Goal: Task Accomplishment & Management: Manage account settings

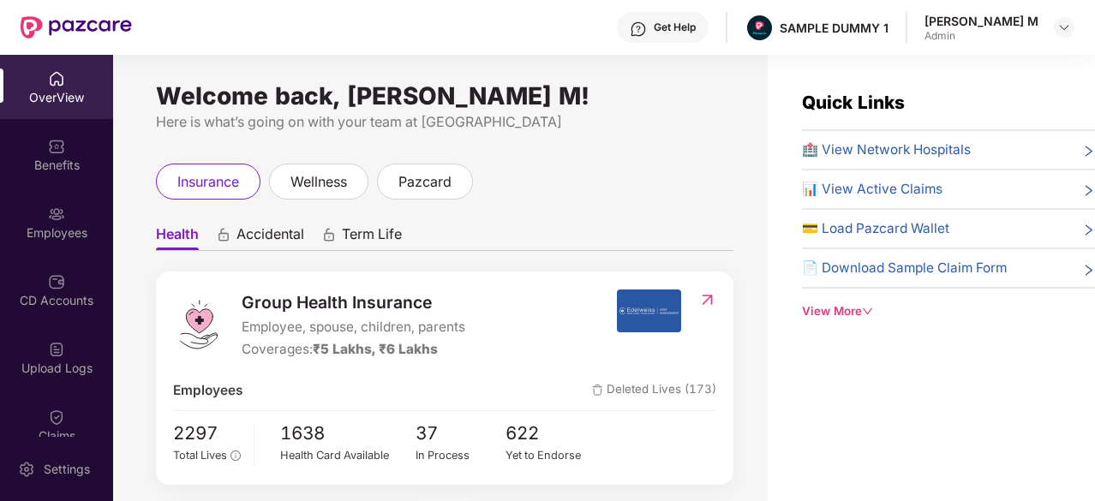
click at [62, 101] on div "OverView" at bounding box center [56, 97] width 113 height 17
click at [58, 392] on div "OverView Benefits Employees CD Accounts Upload Logs Claims Claim Analysis Stepa…" at bounding box center [56, 246] width 113 height 382
click at [43, 405] on div "Claims" at bounding box center [56, 425] width 113 height 64
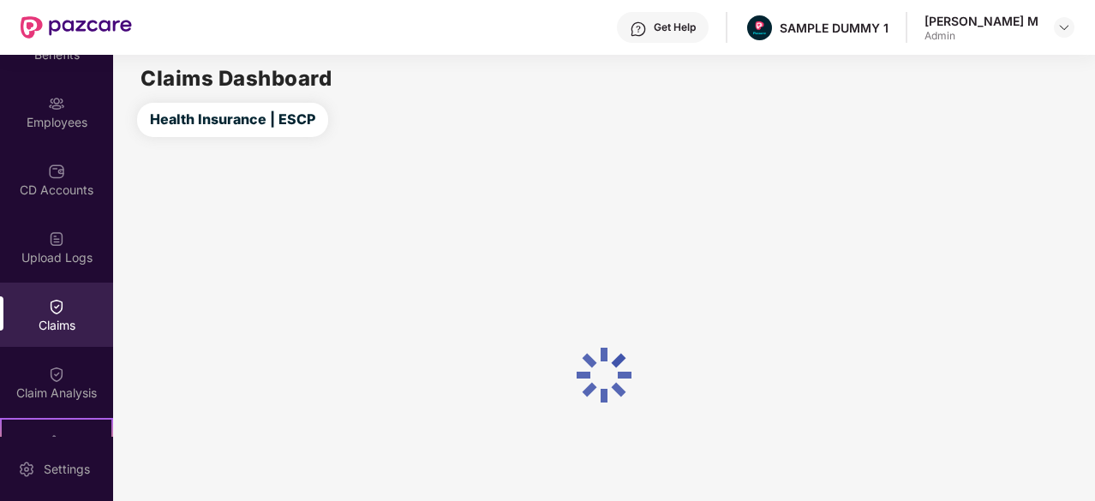
scroll to position [111, 0]
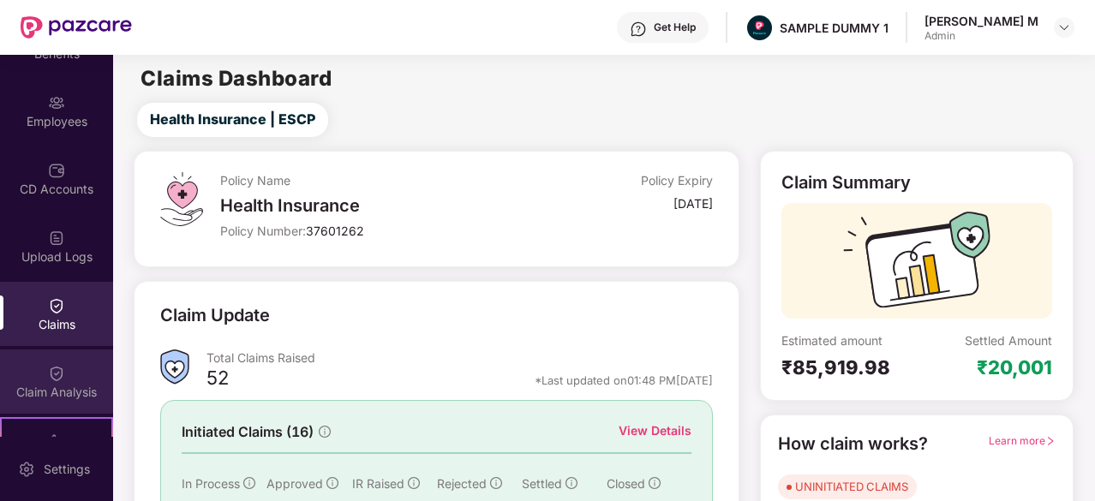
click at [63, 375] on div "Claim Analysis" at bounding box center [56, 382] width 113 height 64
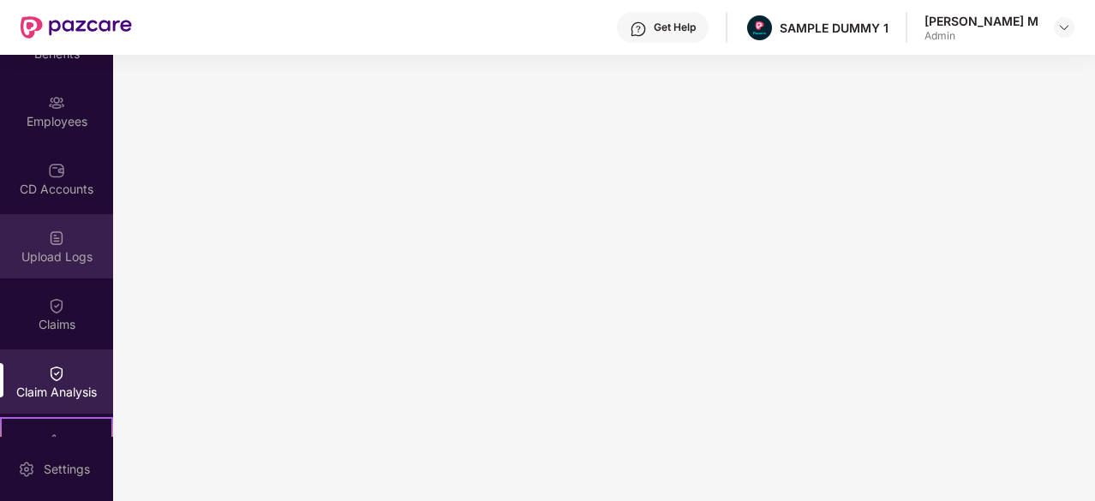
scroll to position [0, 0]
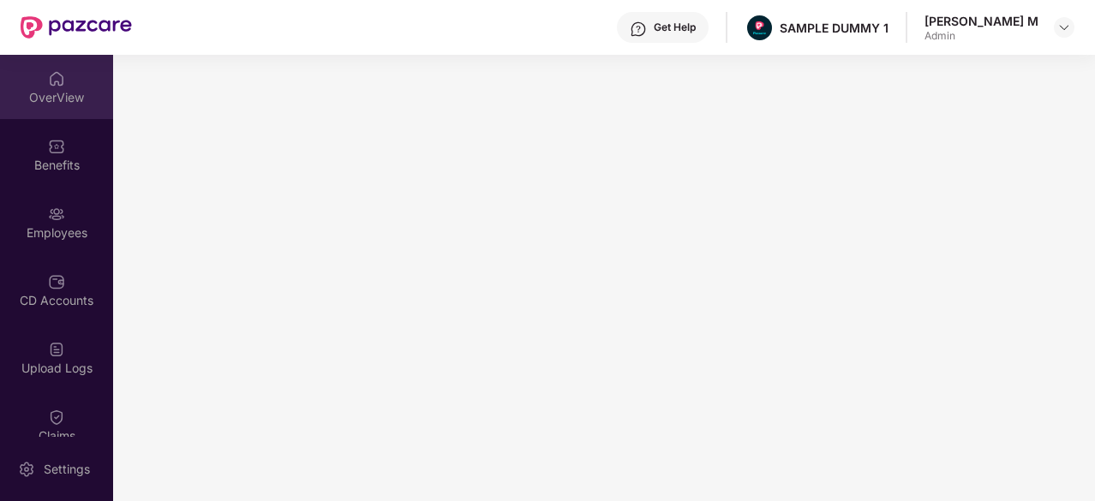
click at [41, 75] on div "OverView" at bounding box center [56, 87] width 113 height 64
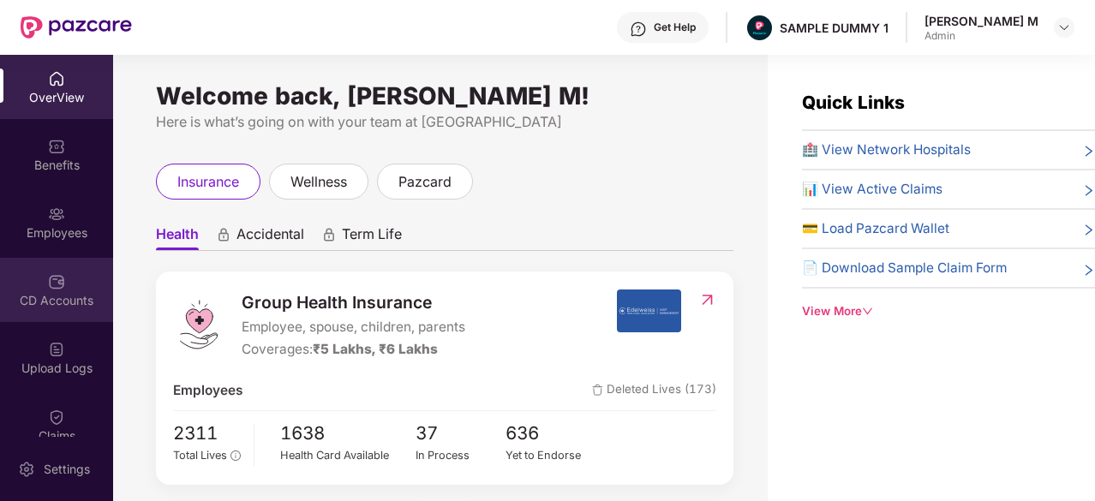
click at [60, 260] on div "CD Accounts" at bounding box center [56, 290] width 113 height 64
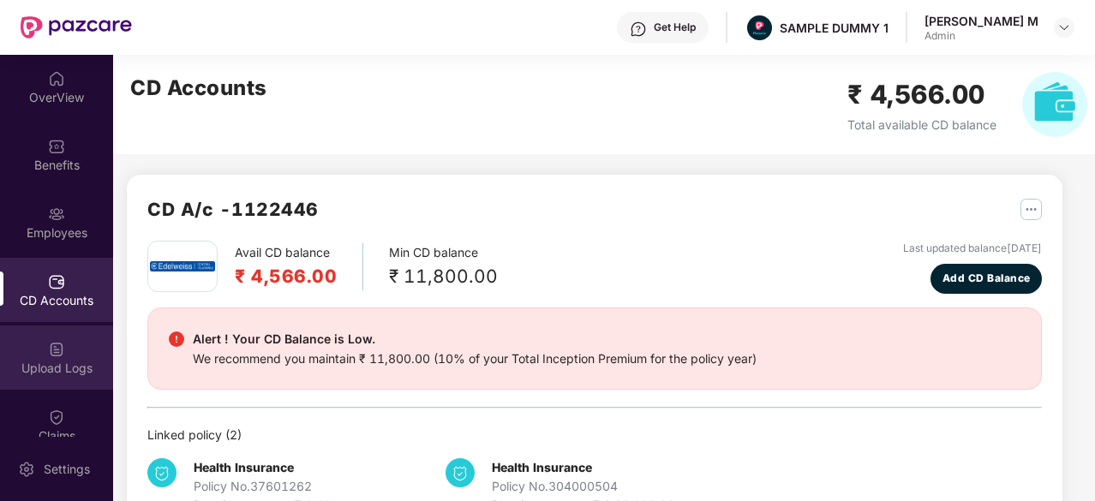
click at [69, 365] on div "Upload Logs" at bounding box center [56, 368] width 113 height 17
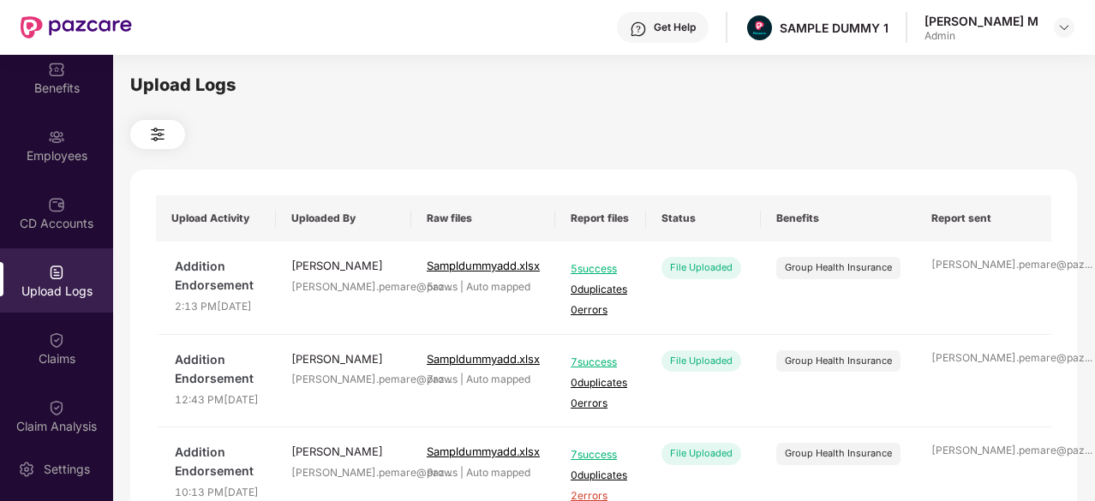
scroll to position [82, 0]
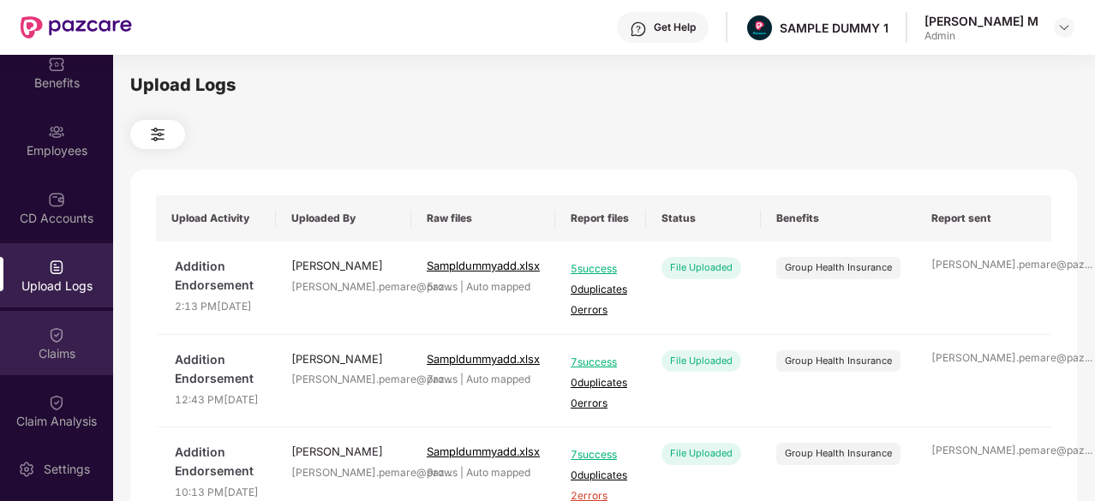
click at [65, 361] on div "Claims" at bounding box center [56, 353] width 113 height 17
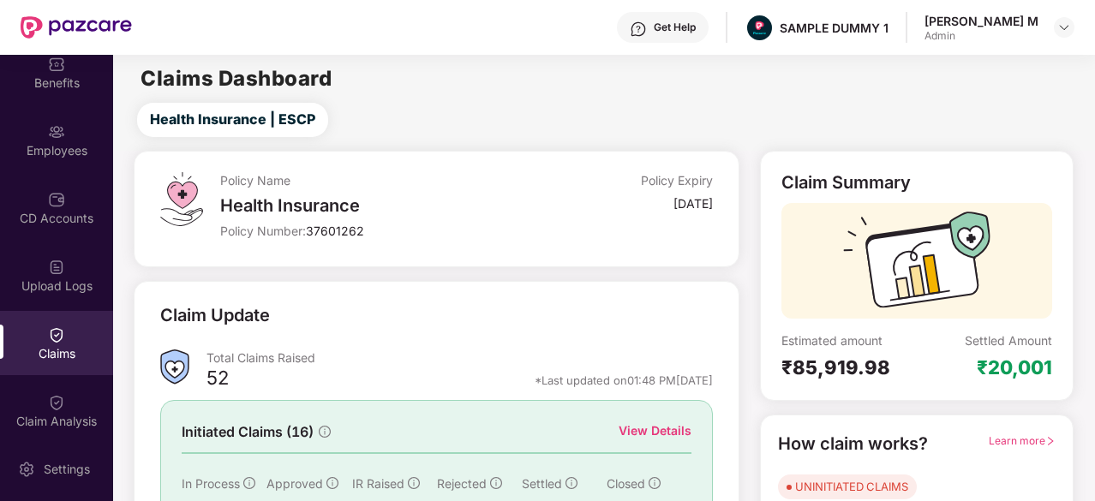
click at [63, 403] on div "Claim Analysis" at bounding box center [56, 411] width 113 height 64
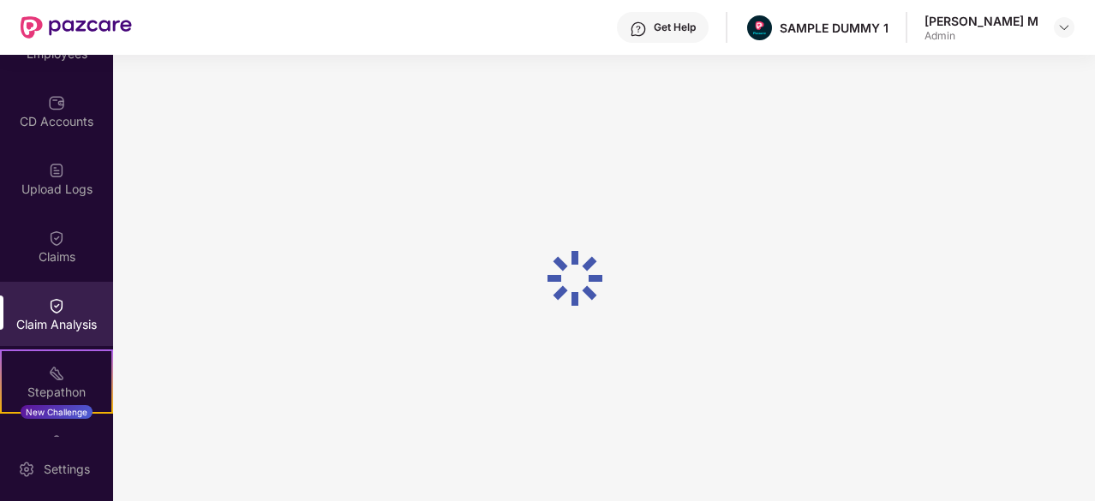
scroll to position [180, 0]
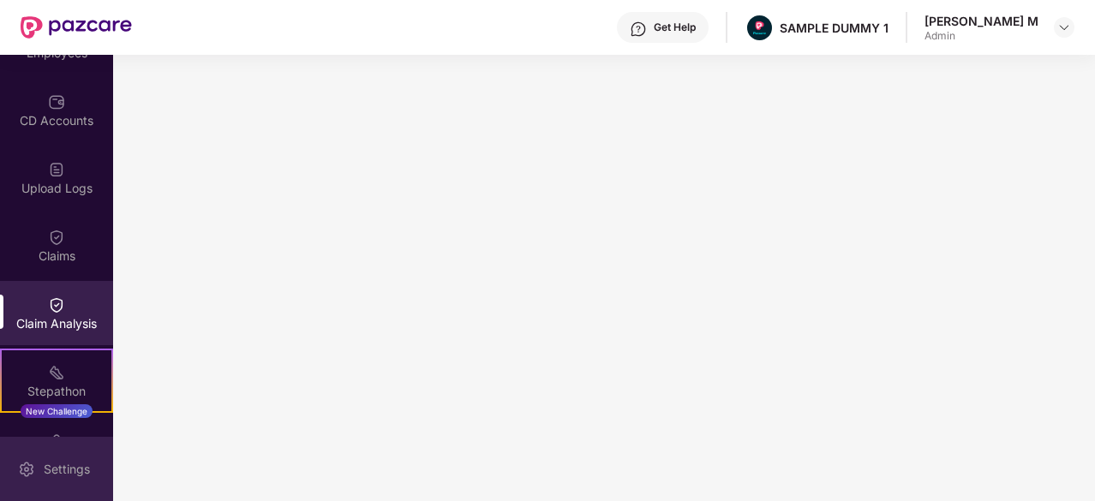
click at [82, 471] on div "Settings" at bounding box center [67, 469] width 57 height 17
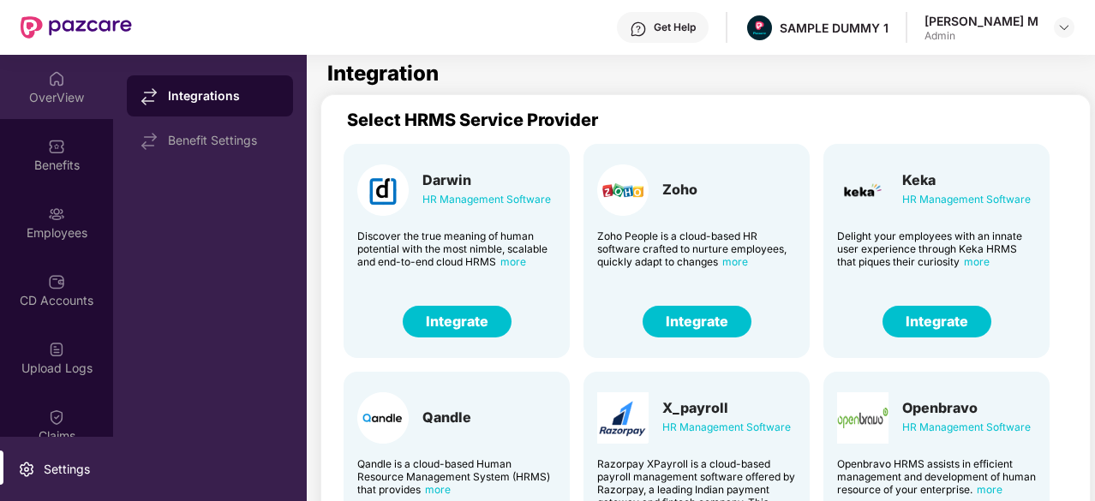
click at [50, 82] on img at bounding box center [56, 78] width 17 height 17
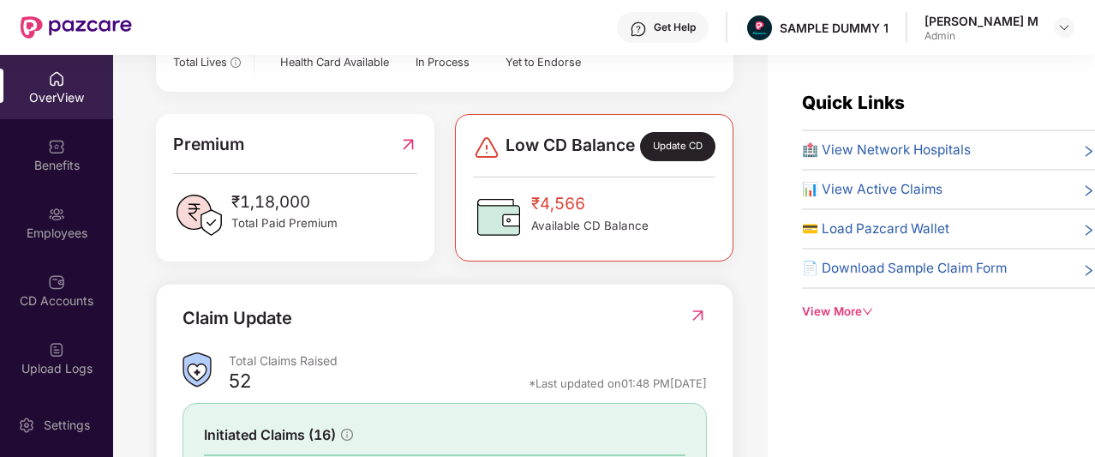
scroll to position [394, 0]
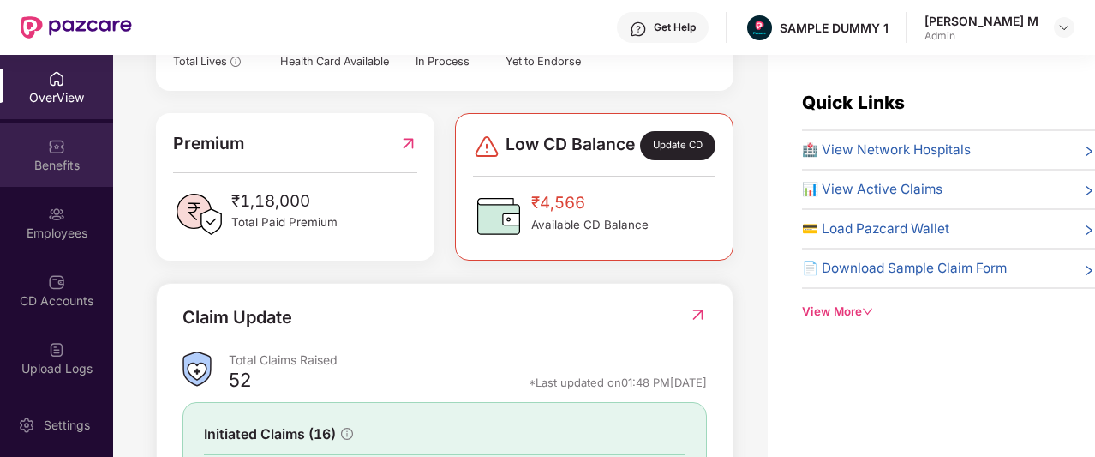
click at [36, 158] on div "Benefits" at bounding box center [56, 165] width 113 height 17
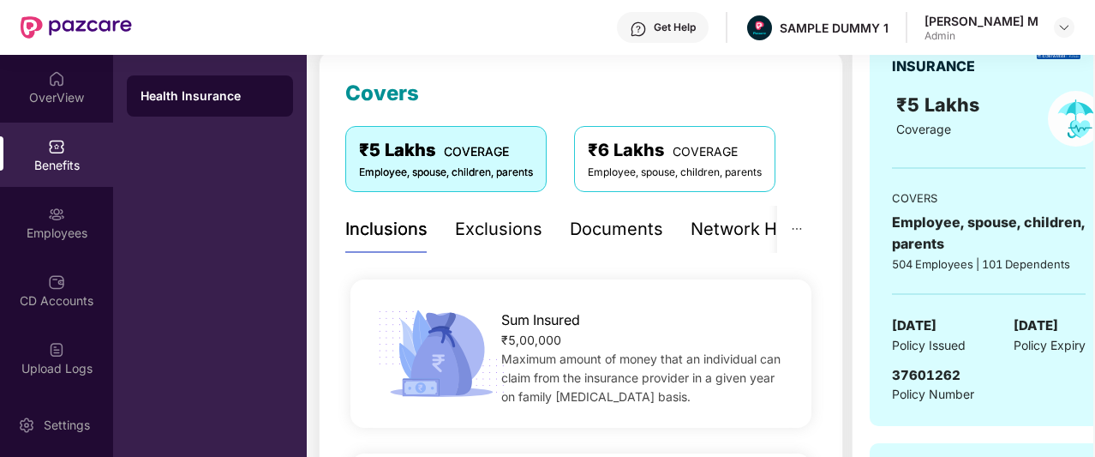
scroll to position [225, 0]
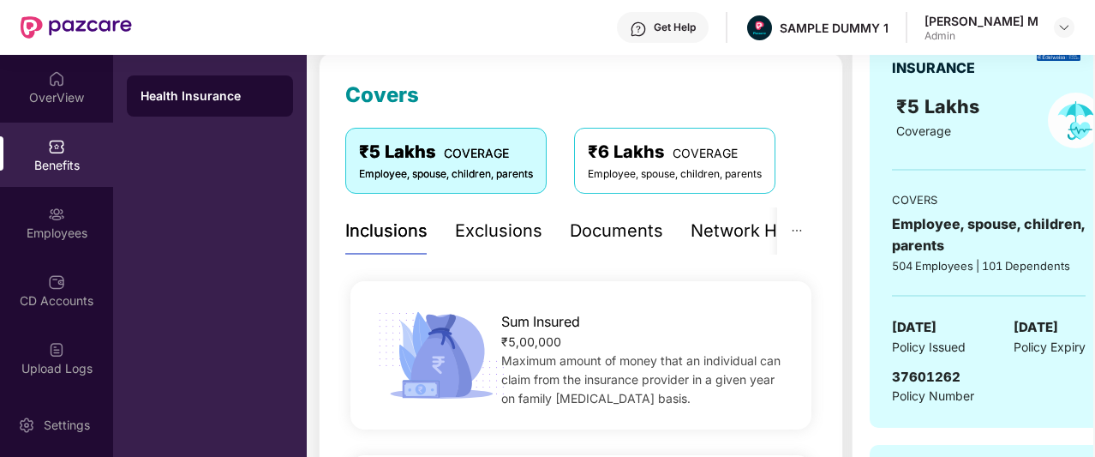
click at [507, 222] on div "Exclusions" at bounding box center [498, 231] width 87 height 27
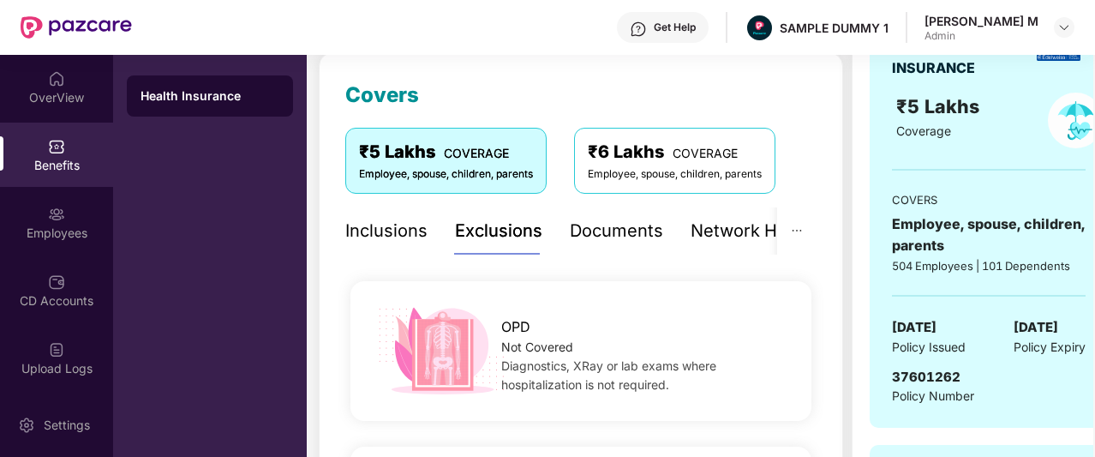
click at [613, 234] on div "Documents" at bounding box center [616, 231] width 93 height 27
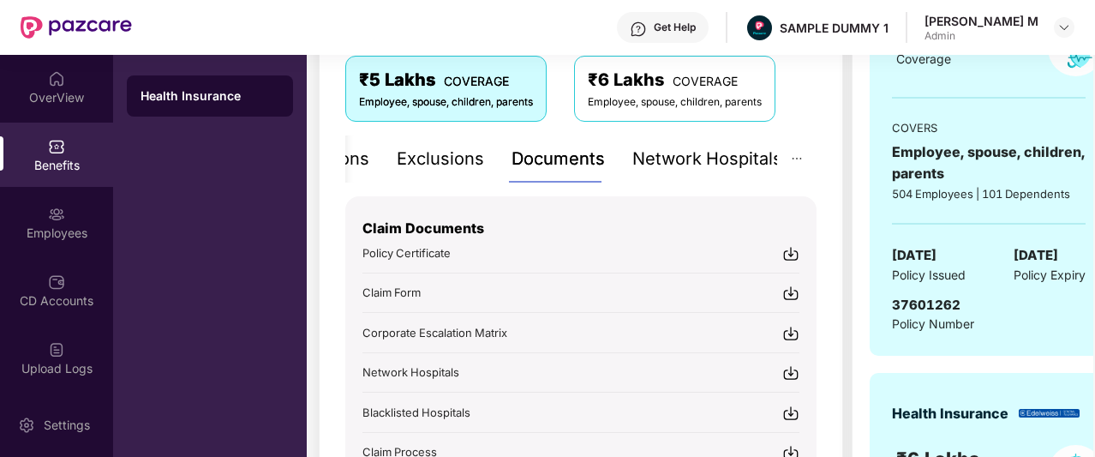
scroll to position [295, 0]
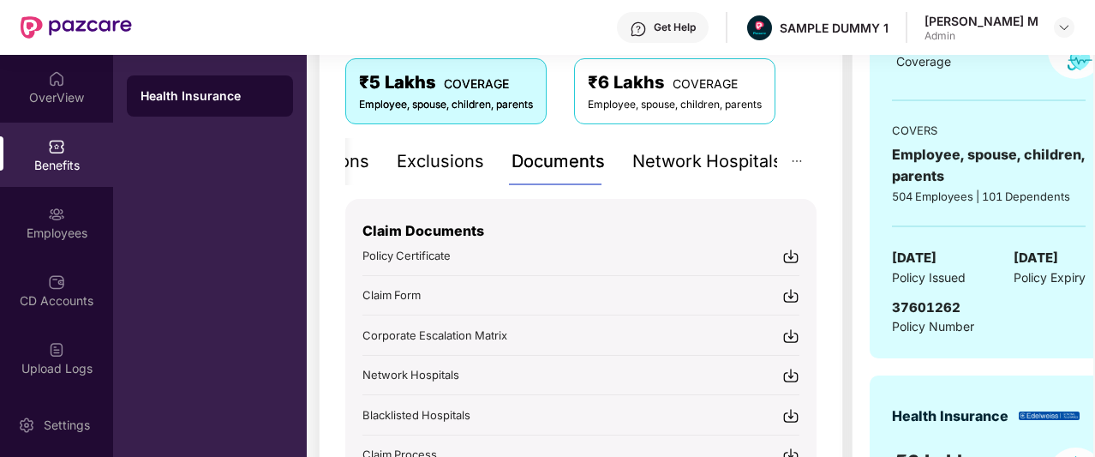
click at [720, 173] on div "Network Hospitals" at bounding box center [708, 161] width 150 height 27
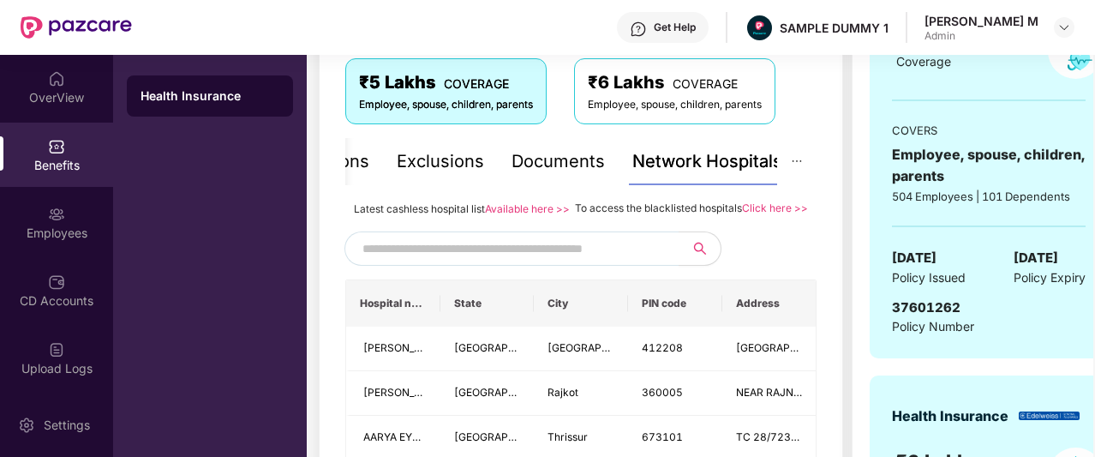
click at [525, 256] on input "text" at bounding box center [509, 249] width 293 height 26
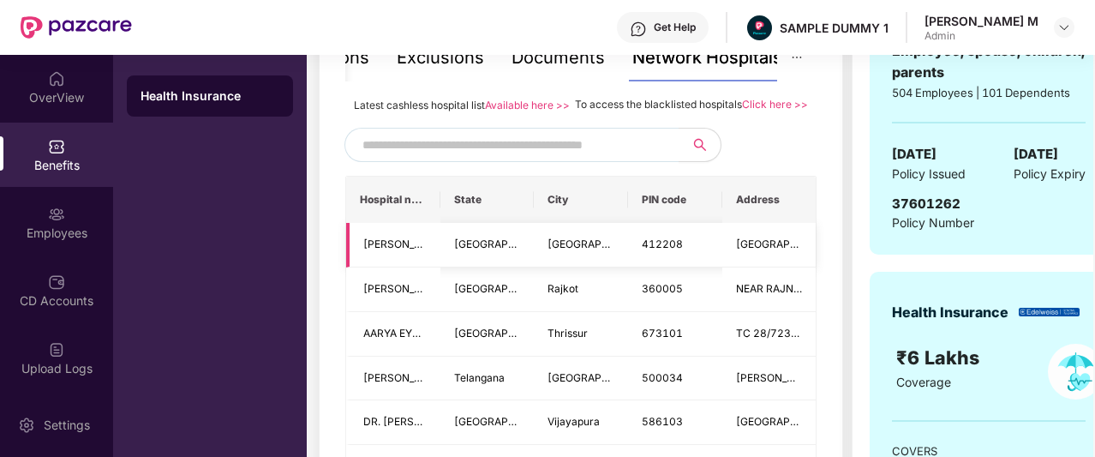
scroll to position [410, 0]
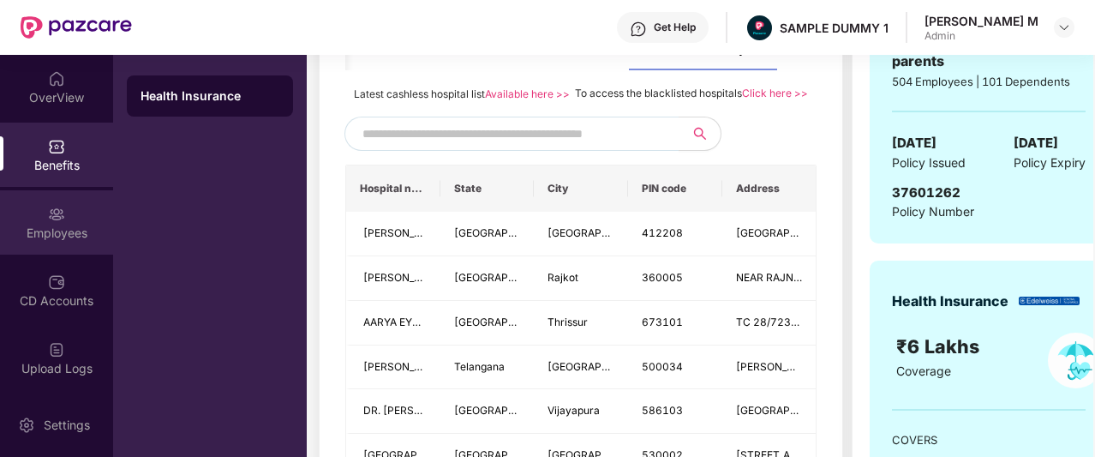
click at [23, 240] on div "Employees" at bounding box center [56, 233] width 113 height 17
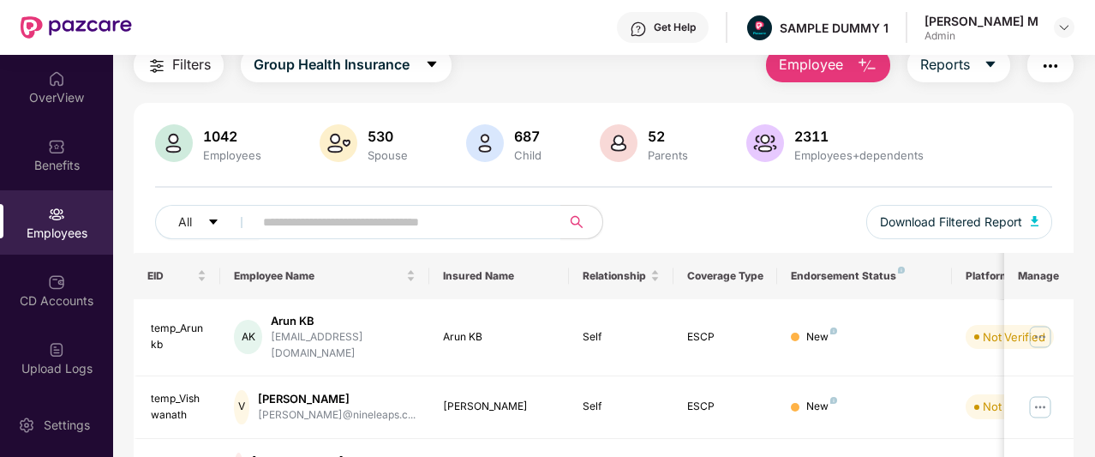
scroll to position [0, 0]
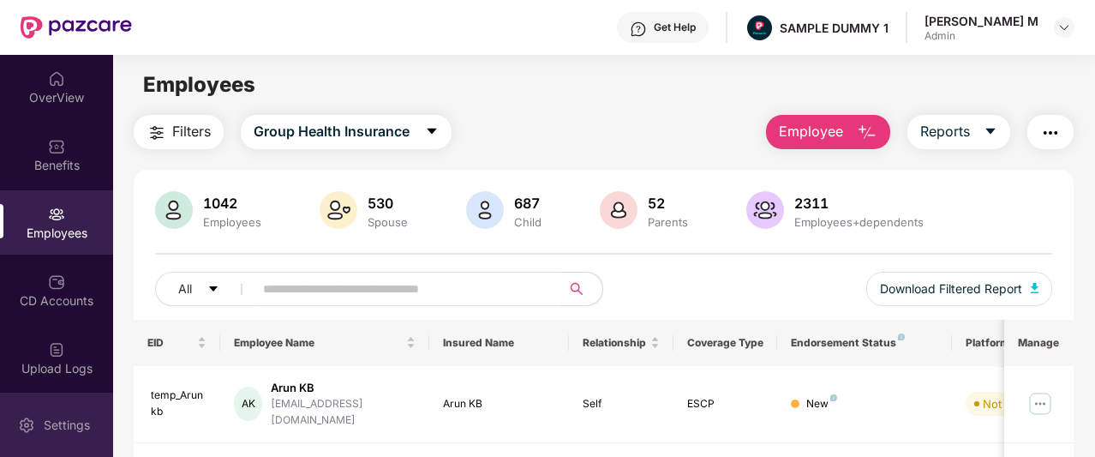
click at [48, 412] on div "Settings" at bounding box center [56, 425] width 113 height 64
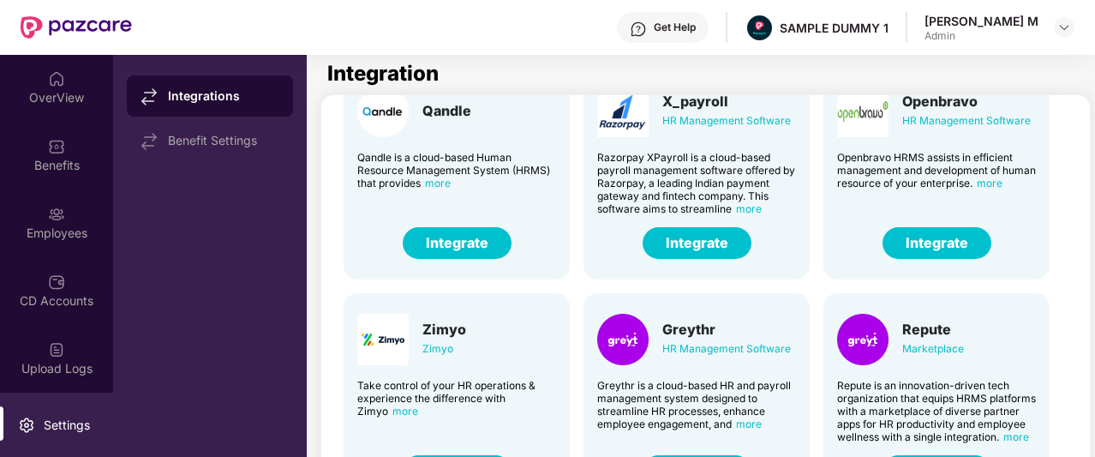
scroll to position [423, 0]
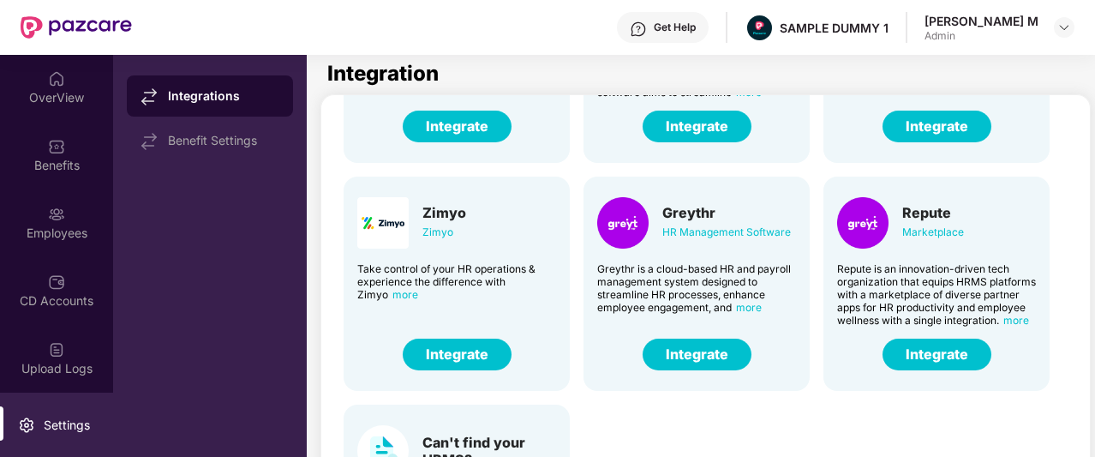
click at [478, 354] on button "Integrate" at bounding box center [457, 355] width 109 height 32
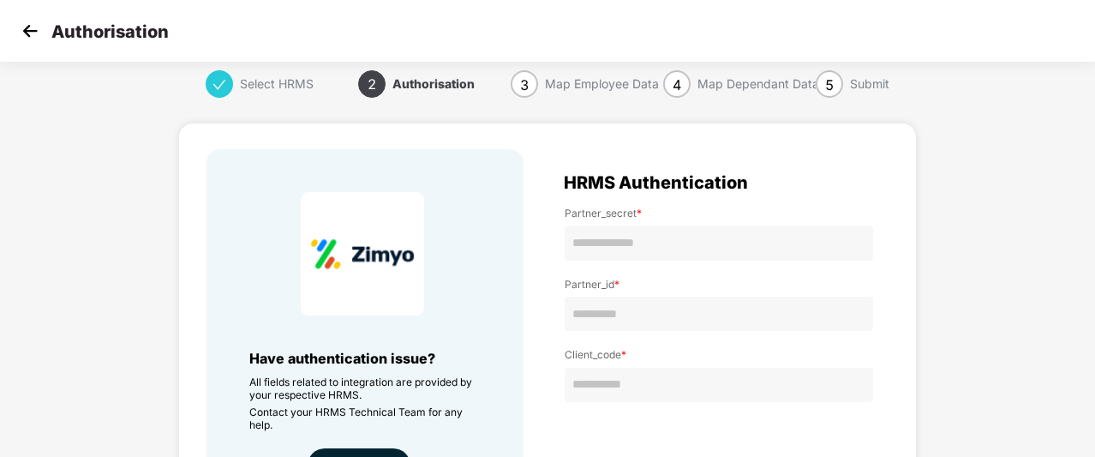
click at [38, 29] on img at bounding box center [30, 31] width 26 height 26
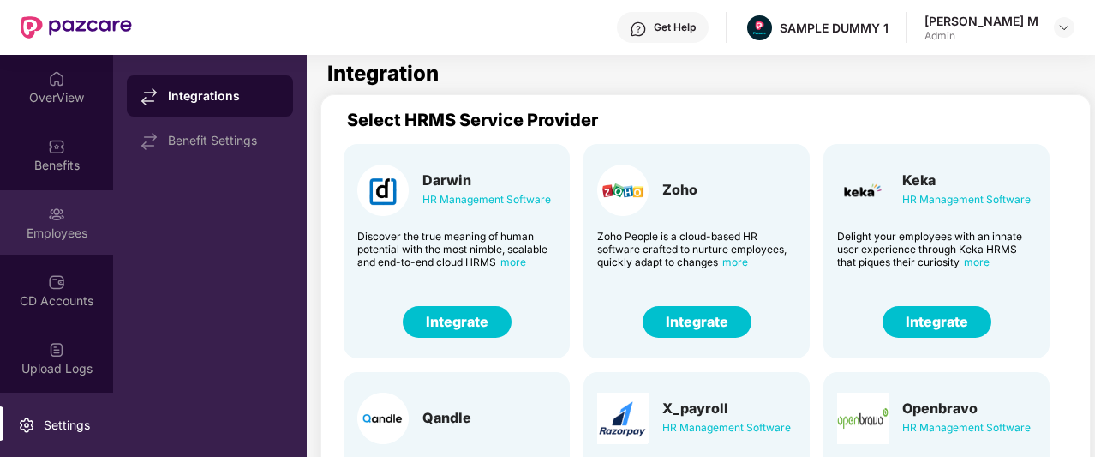
click at [21, 234] on div "Employees" at bounding box center [56, 233] width 113 height 17
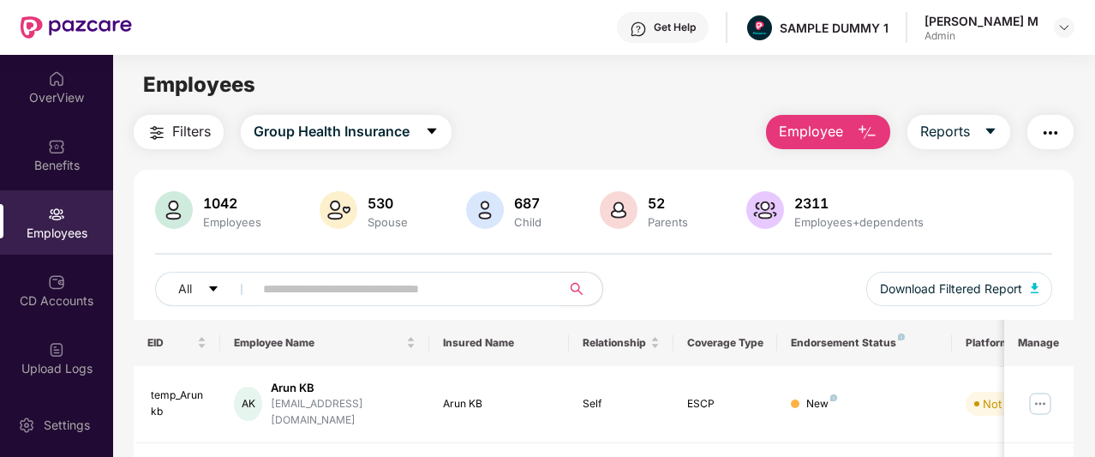
click at [790, 127] on span "Employee" at bounding box center [811, 131] width 64 height 21
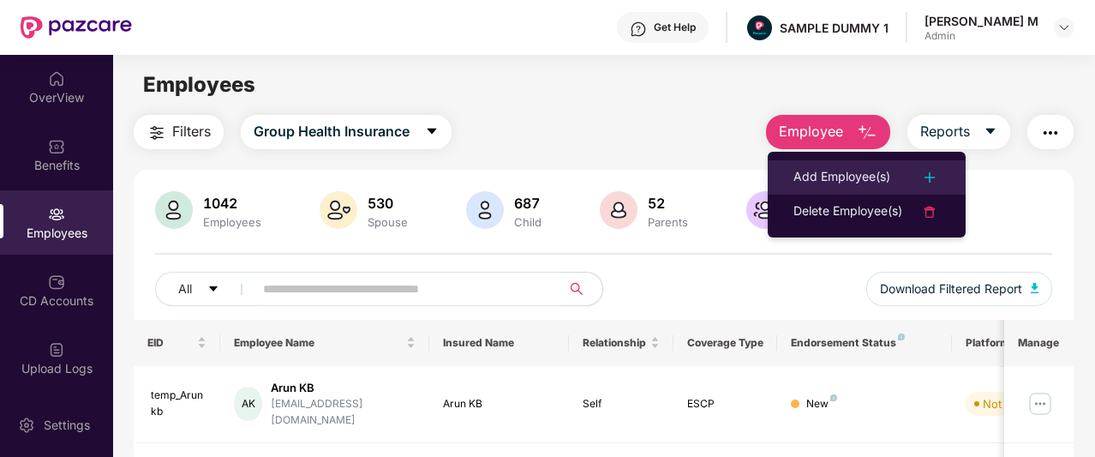
click at [789, 179] on li "Add Employee(s)" at bounding box center [867, 177] width 198 height 34
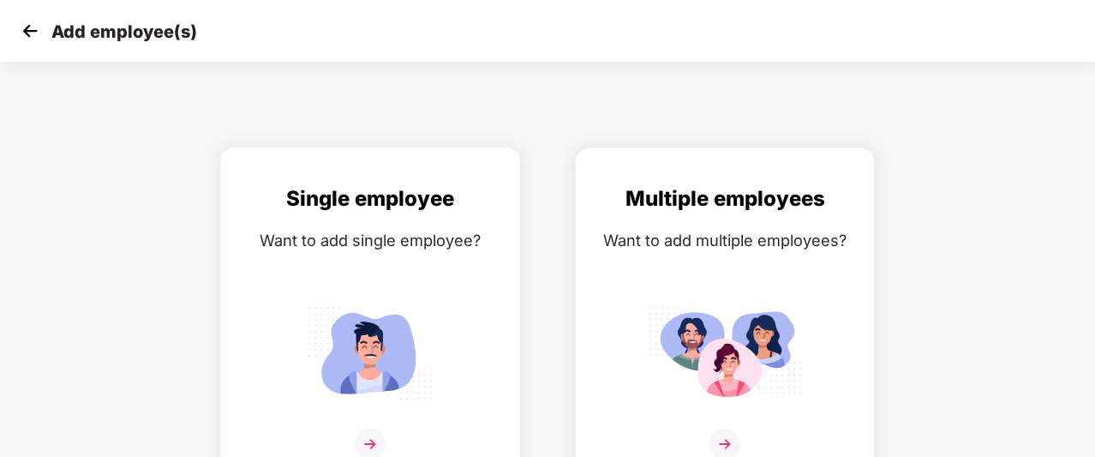
click at [461, 220] on div "Single employee Want to add single employee?" at bounding box center [370, 332] width 264 height 298
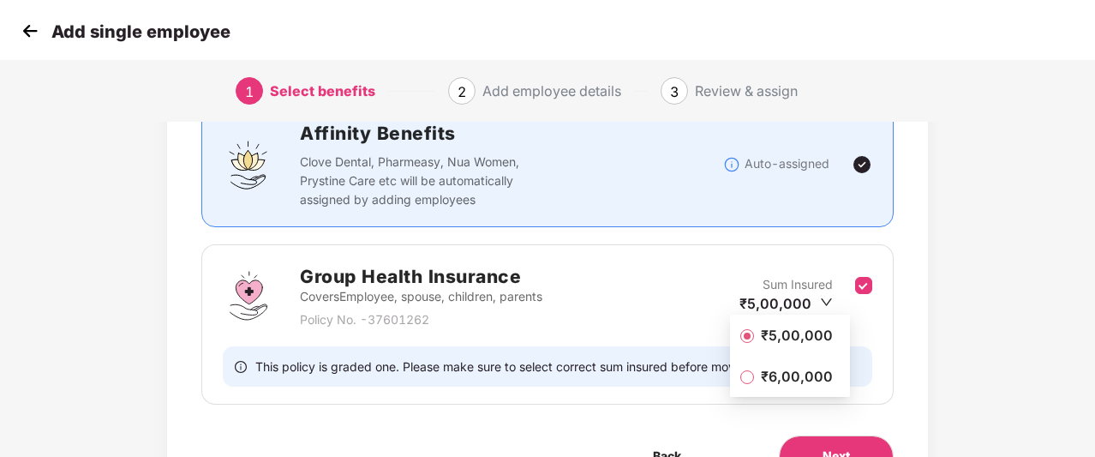
scroll to position [195, 0]
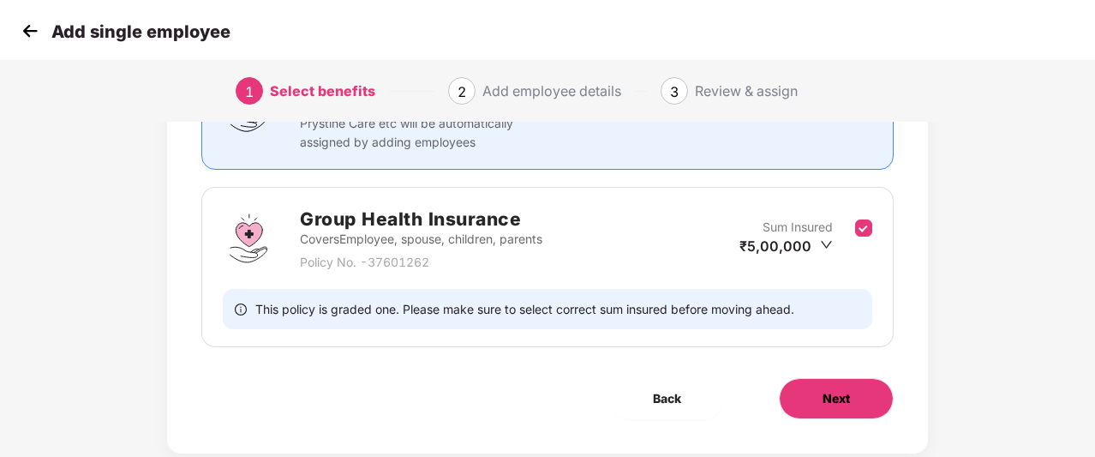
click at [828, 390] on span "Next" at bounding box center [836, 398] width 27 height 19
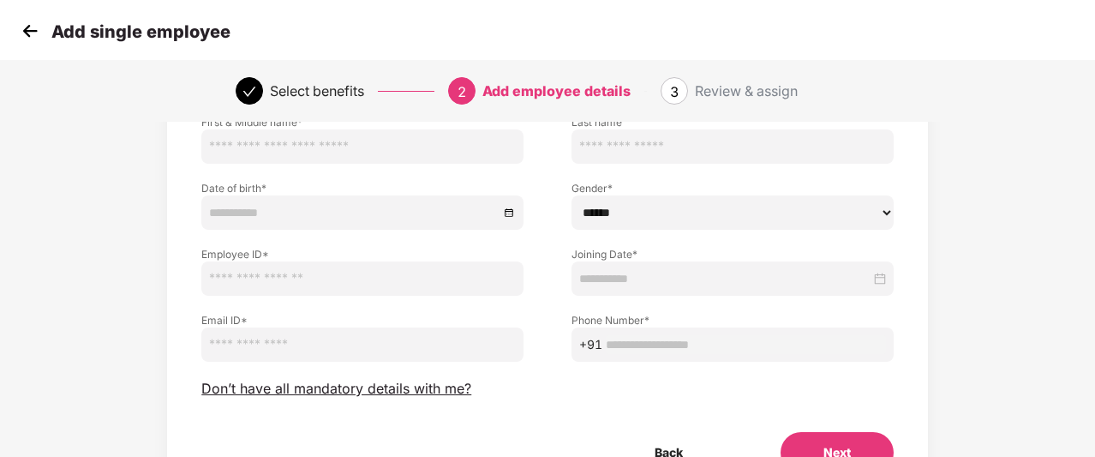
scroll to position [137, 0]
click at [369, 392] on span "Don’t have all mandatory details with me?" at bounding box center [336, 388] width 270 height 18
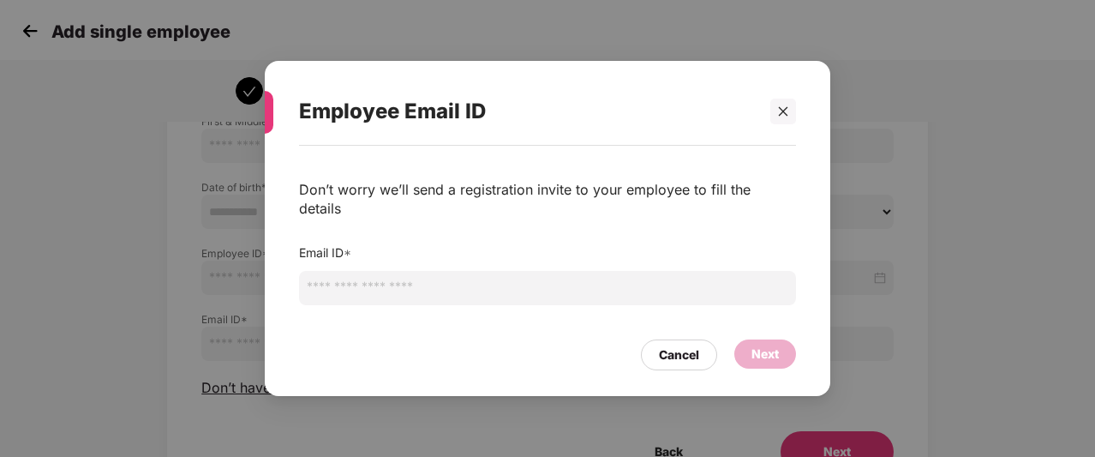
click at [513, 271] on input "email" at bounding box center [547, 288] width 497 height 34
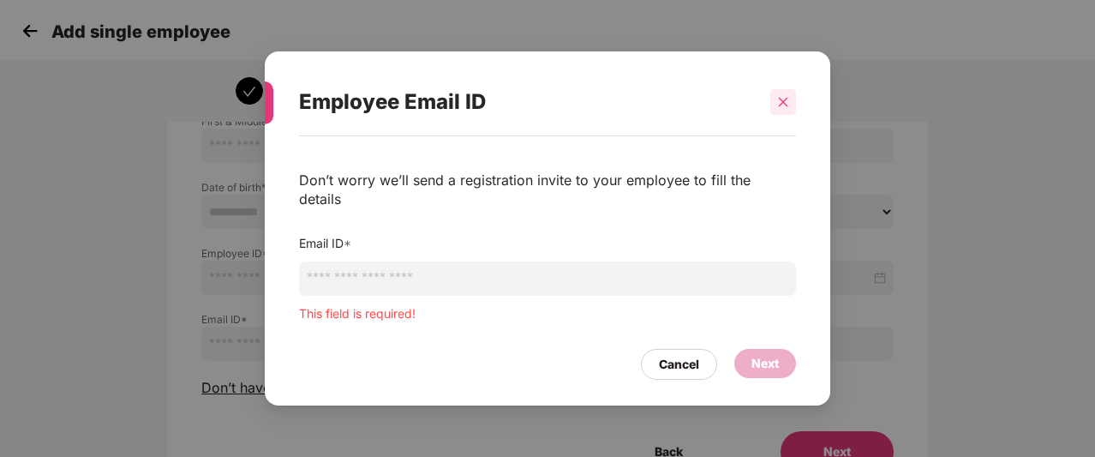
click at [790, 115] on div at bounding box center [784, 102] width 26 height 26
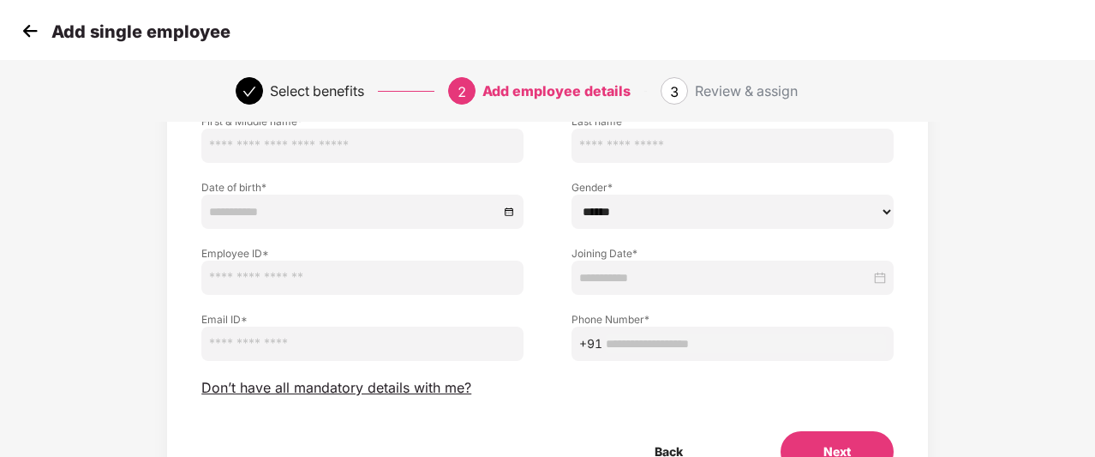
click at [27, 37] on img at bounding box center [30, 31] width 26 height 26
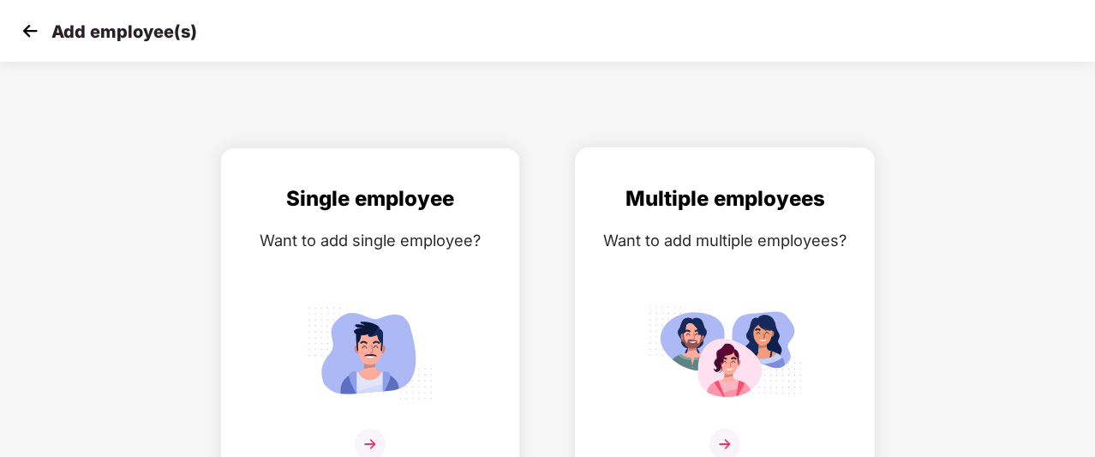
click at [729, 245] on div "Want to add multiple employees?" at bounding box center [725, 240] width 264 height 25
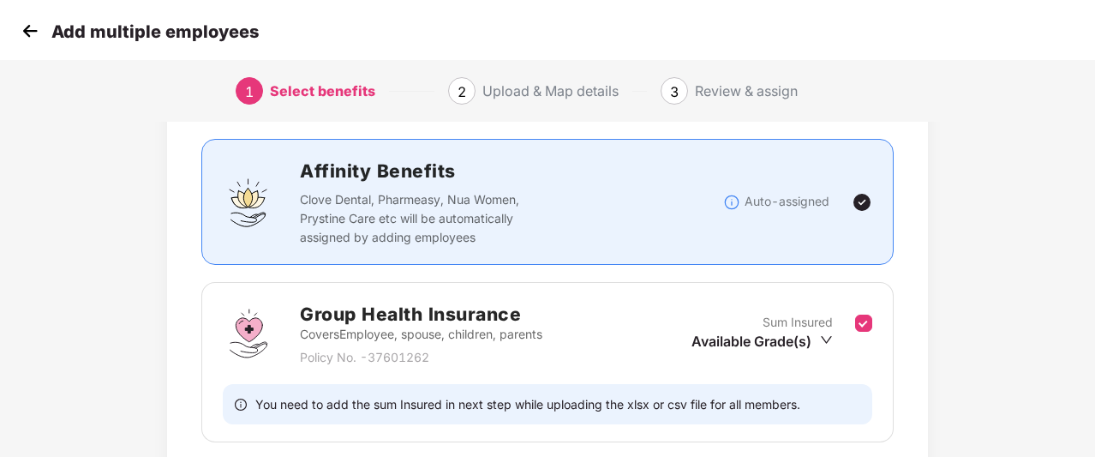
scroll to position [232, 0]
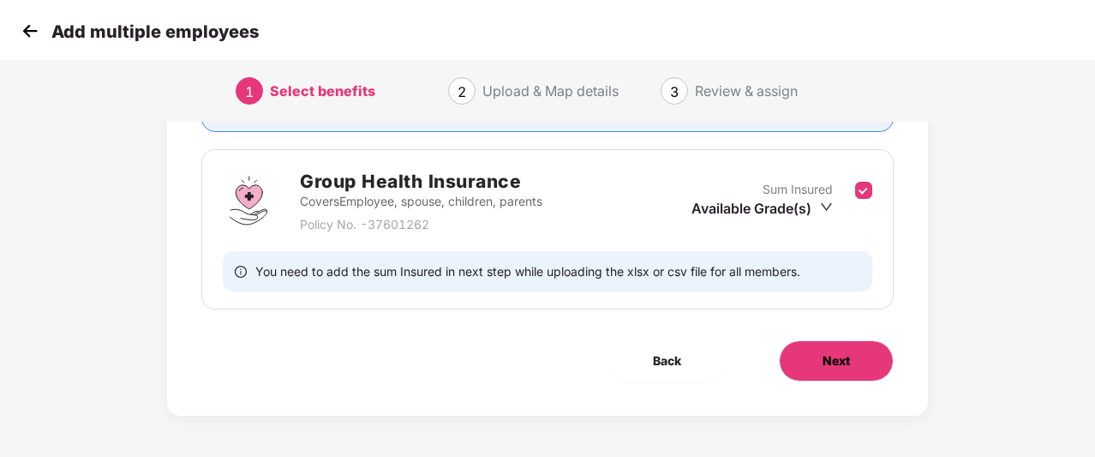
click at [837, 361] on span "Next" at bounding box center [836, 360] width 27 height 19
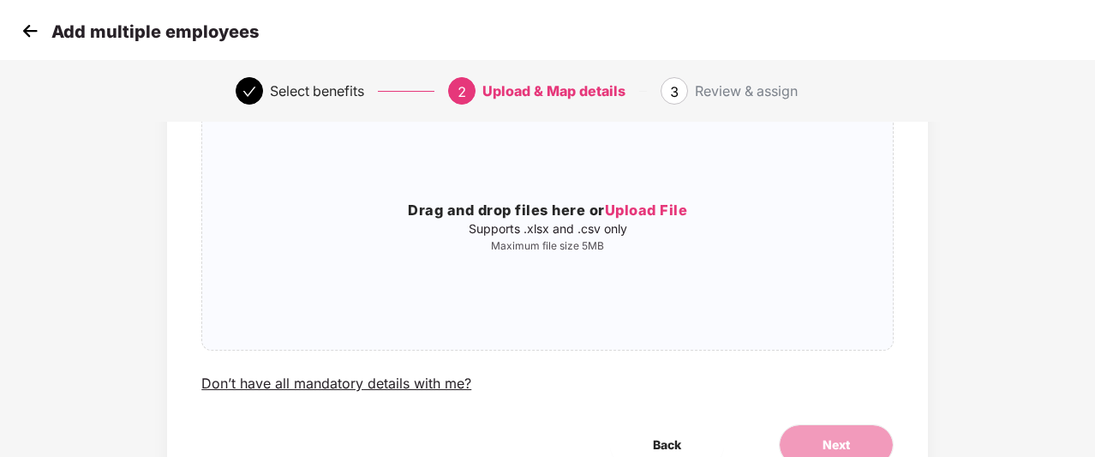
scroll to position [147, 0]
click at [22, 40] on img at bounding box center [30, 31] width 26 height 26
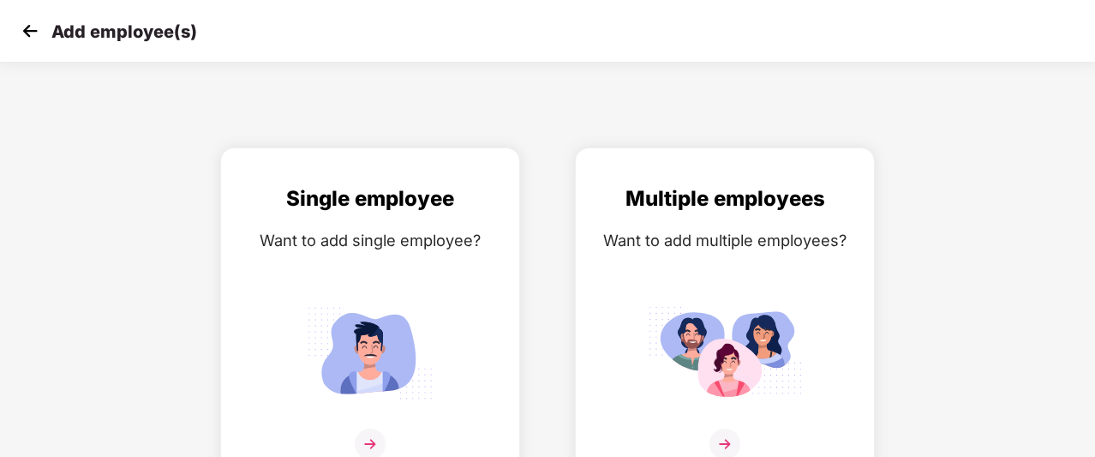
click at [35, 28] on img at bounding box center [30, 31] width 26 height 26
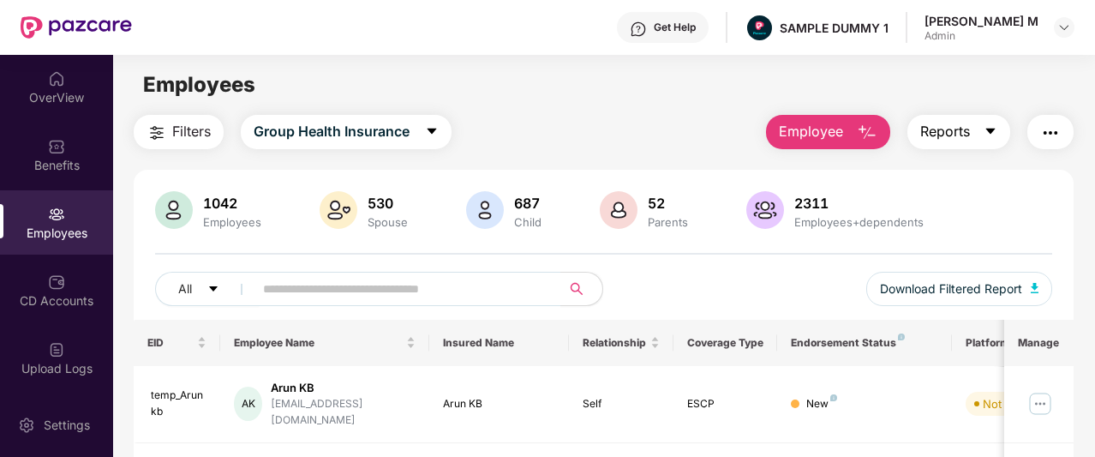
click at [950, 137] on span "Reports" at bounding box center [946, 131] width 50 height 21
click at [1059, 129] on img "button" at bounding box center [1051, 133] width 21 height 21
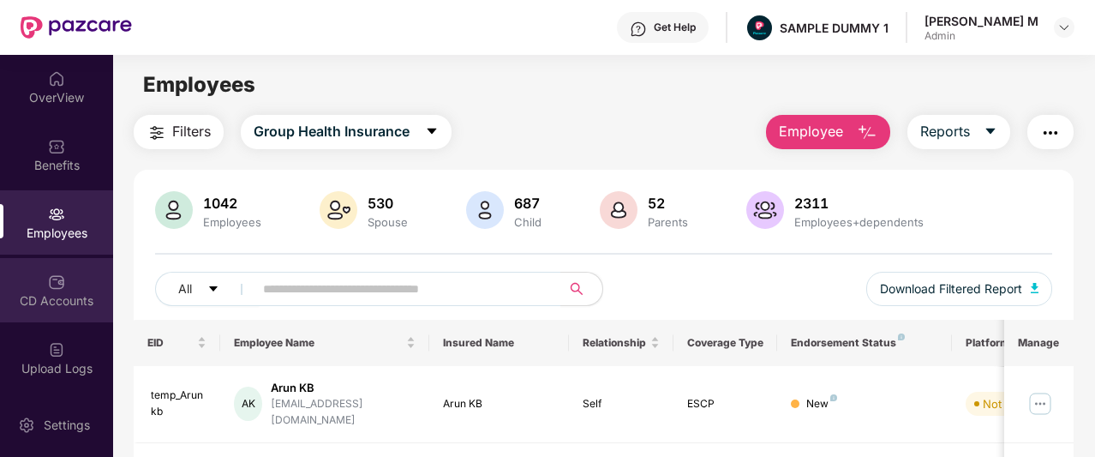
click at [27, 287] on div "CD Accounts" at bounding box center [56, 290] width 113 height 64
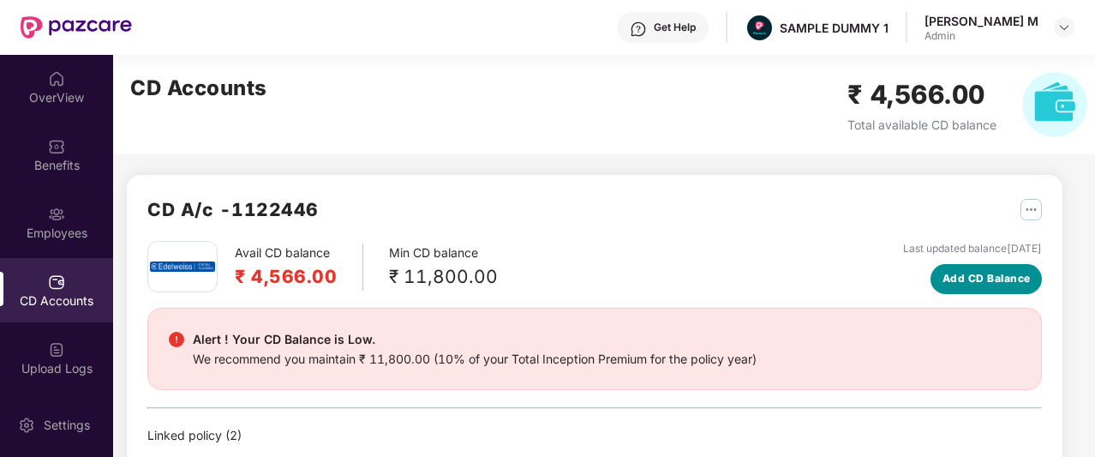
click at [959, 281] on span "Add CD Balance" at bounding box center [987, 279] width 88 height 16
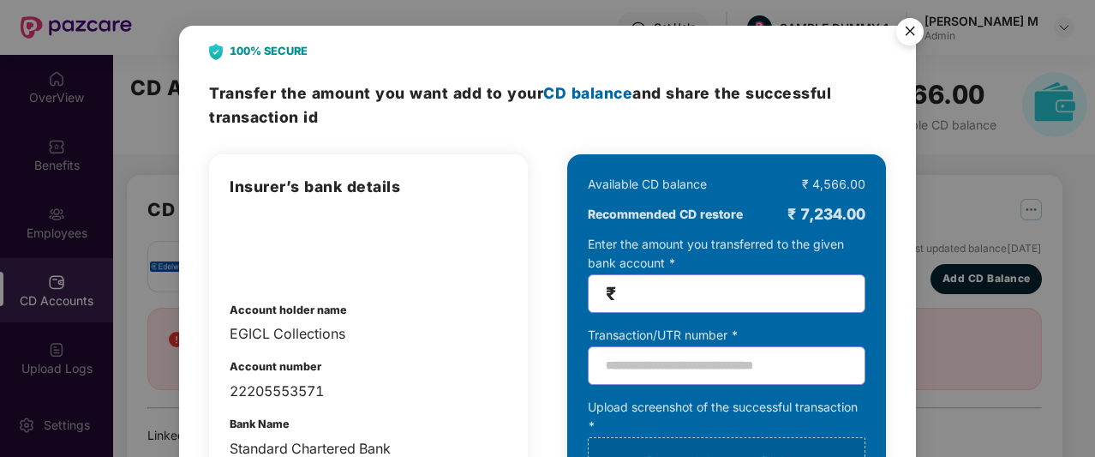
click at [917, 30] on img "Close" at bounding box center [910, 34] width 48 height 48
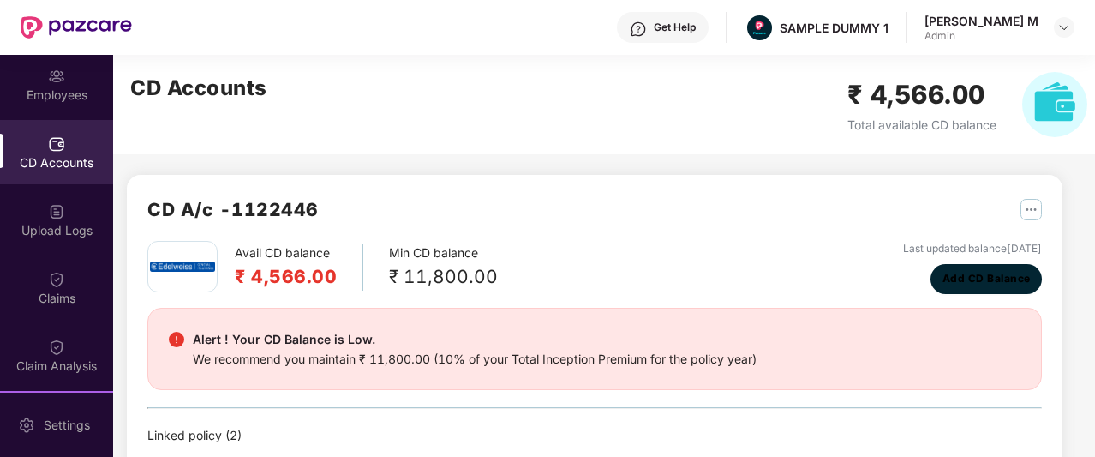
scroll to position [140, 0]
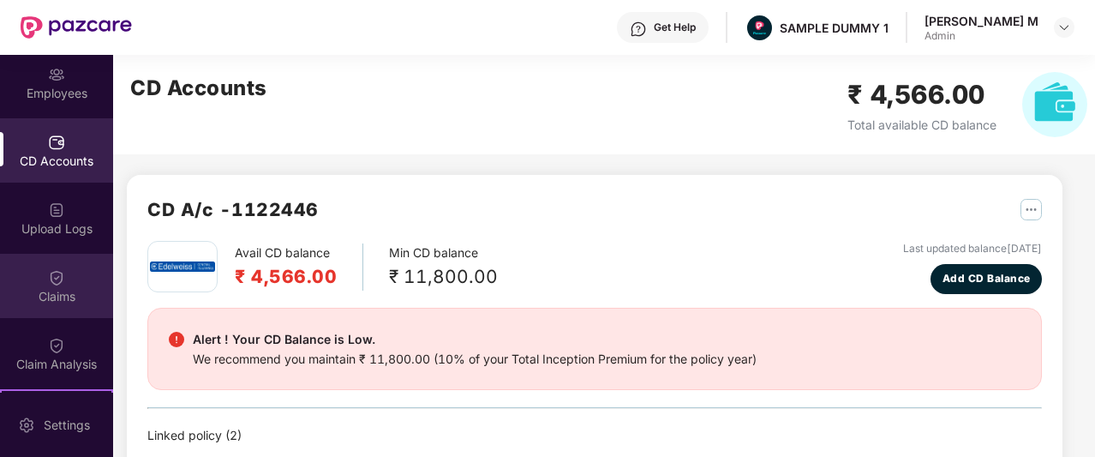
click at [26, 296] on div "Claims" at bounding box center [56, 296] width 113 height 17
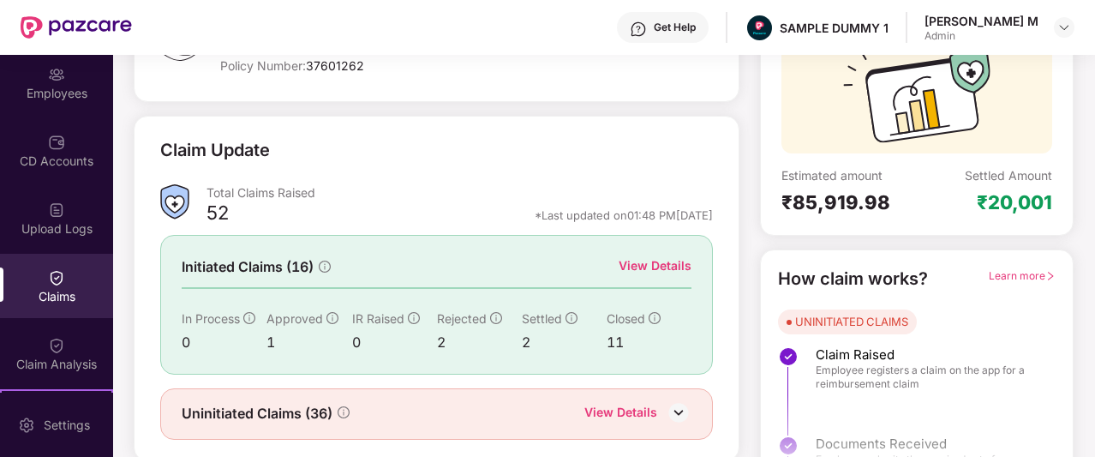
scroll to position [166, 0]
click at [645, 261] on div "View Details" at bounding box center [655, 264] width 73 height 19
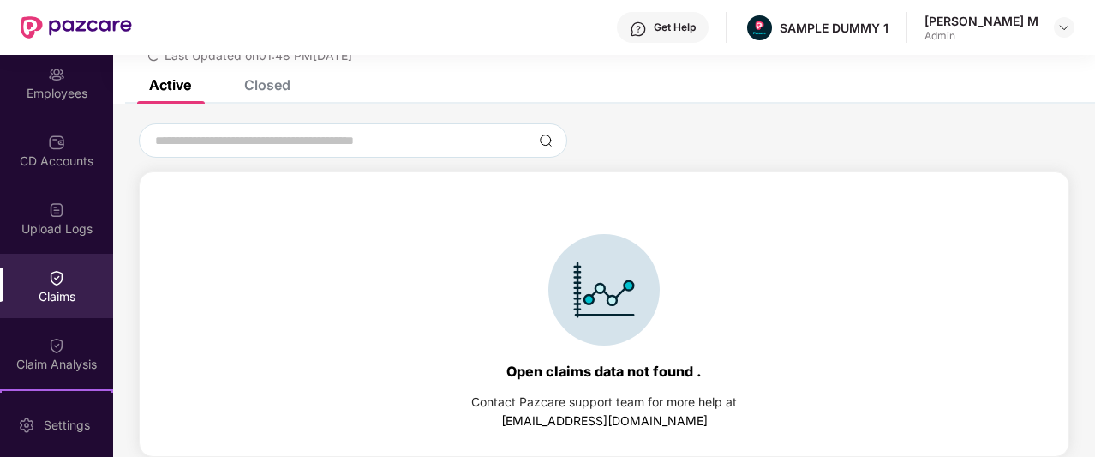
scroll to position [74, 0]
click at [252, 87] on div "Closed" at bounding box center [267, 84] width 46 height 17
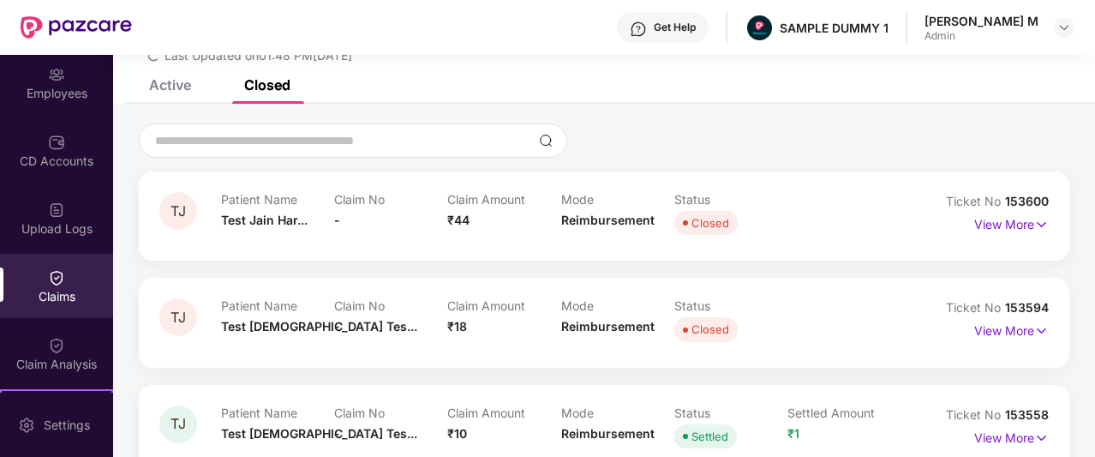
scroll to position [91, 0]
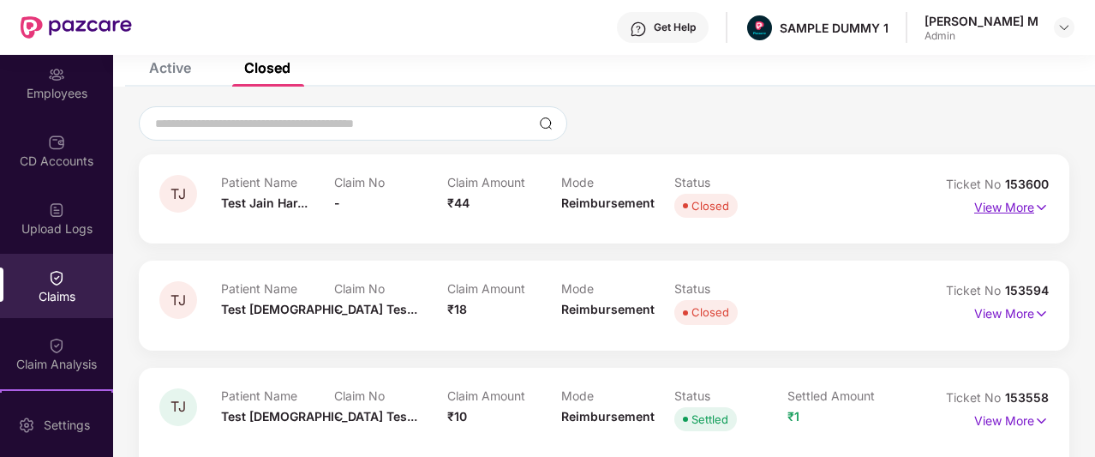
click at [1001, 207] on p "View More" at bounding box center [1012, 205] width 75 height 23
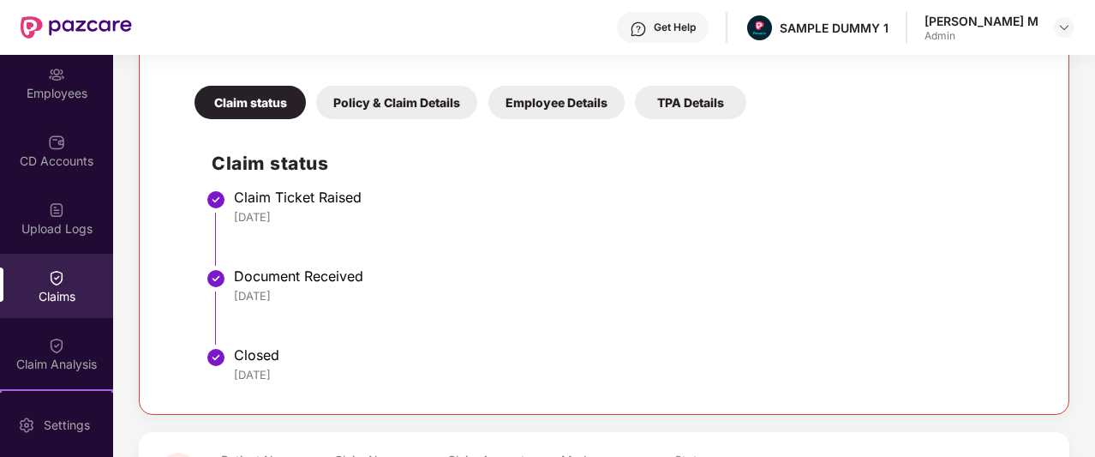
scroll to position [346, 0]
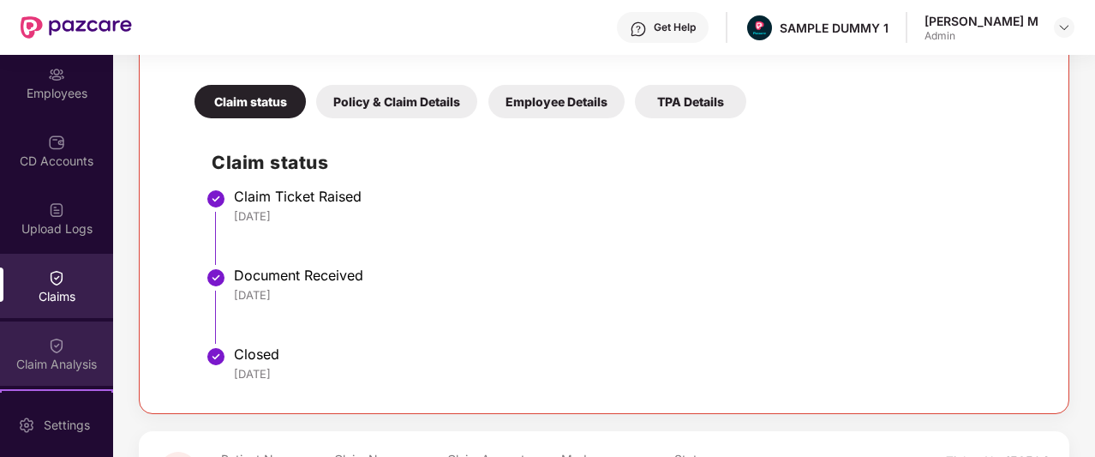
click at [40, 345] on div "Claim Analysis" at bounding box center [56, 353] width 113 height 64
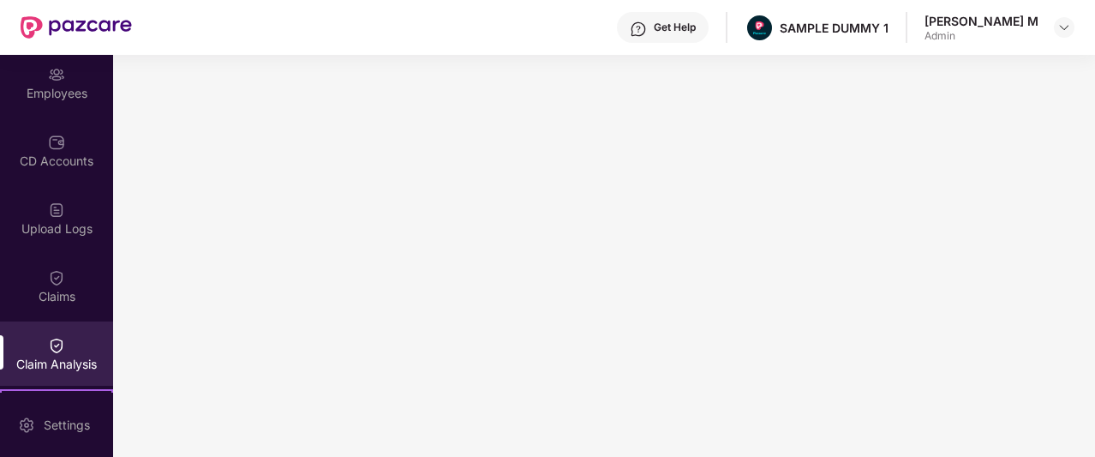
click at [709, 34] on div "Get Help" at bounding box center [663, 27] width 92 height 31
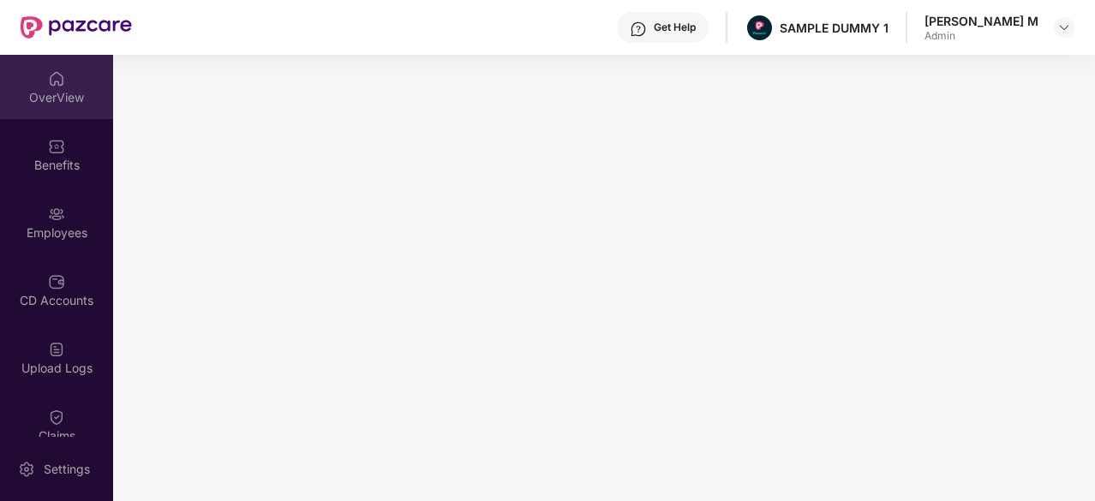
click at [7, 61] on div "OverView" at bounding box center [56, 87] width 113 height 64
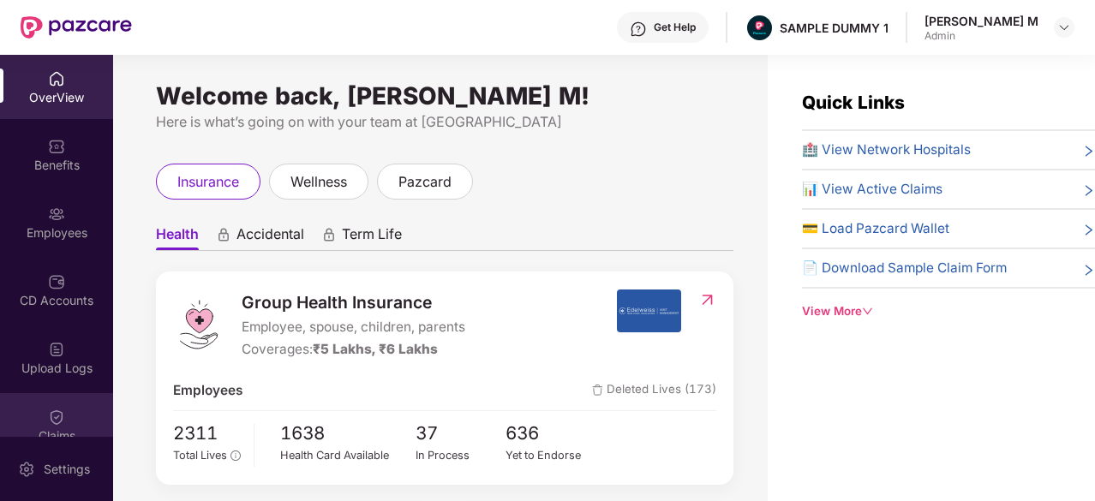
click at [57, 421] on img at bounding box center [56, 417] width 17 height 17
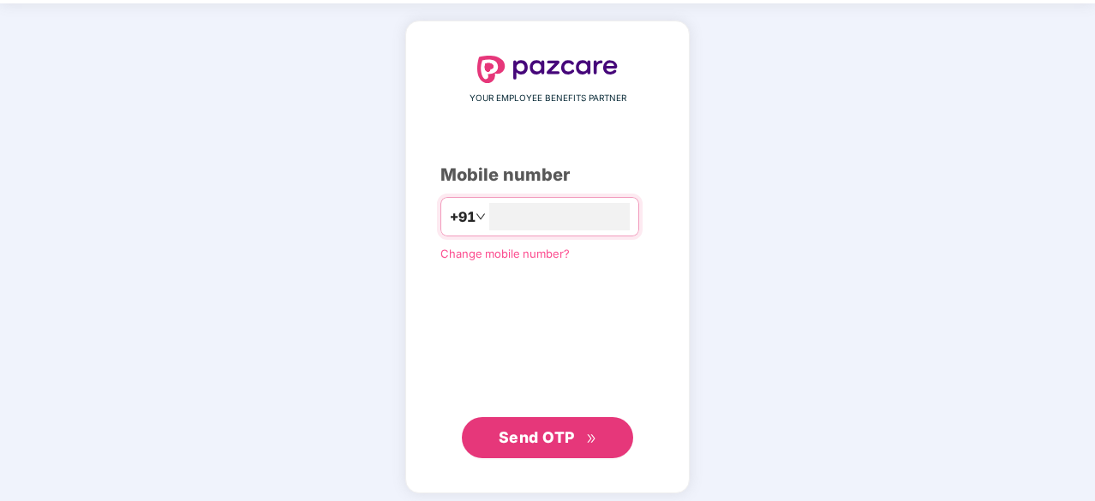
scroll to position [65, 0]
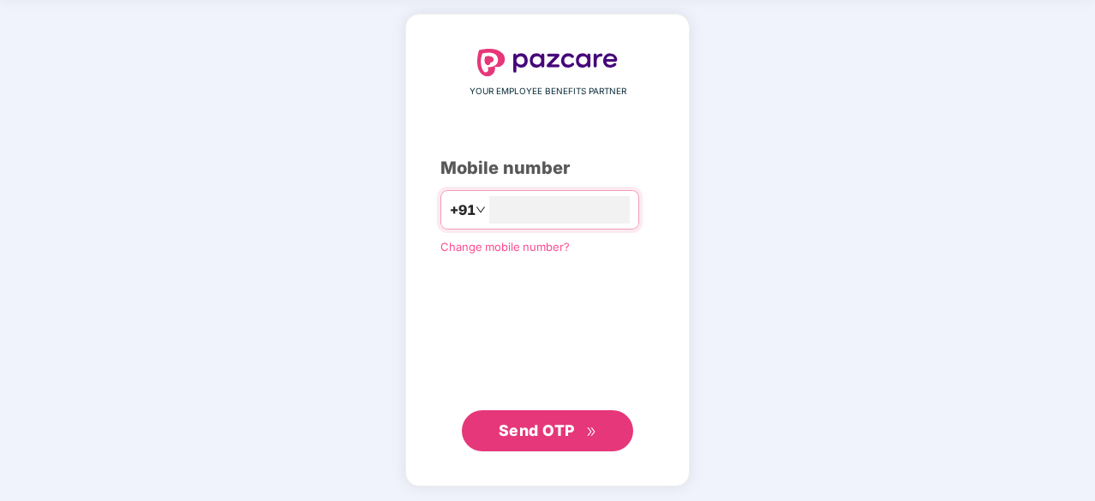
type input "**********"
click at [516, 424] on span "Send OTP" at bounding box center [537, 431] width 76 height 18
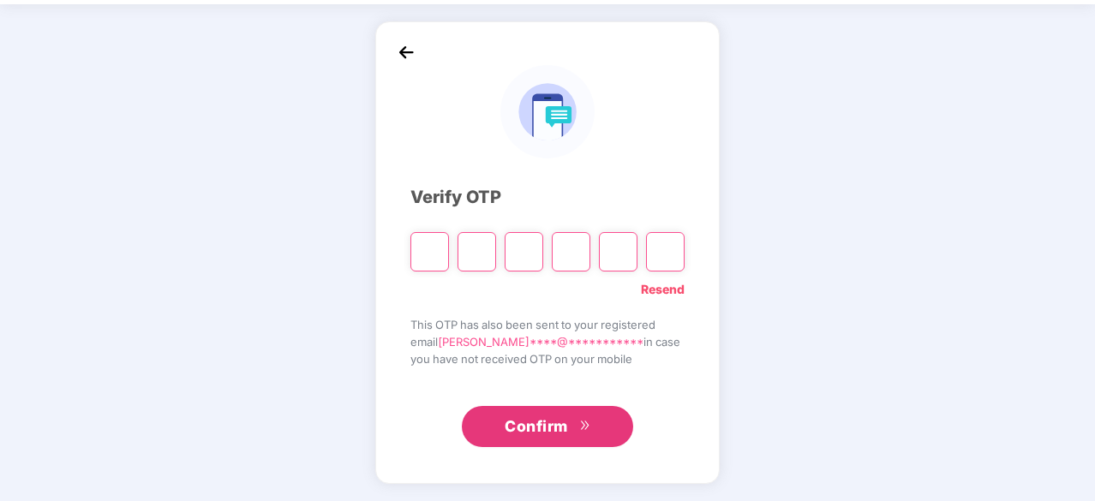
scroll to position [57, 0]
type input "*"
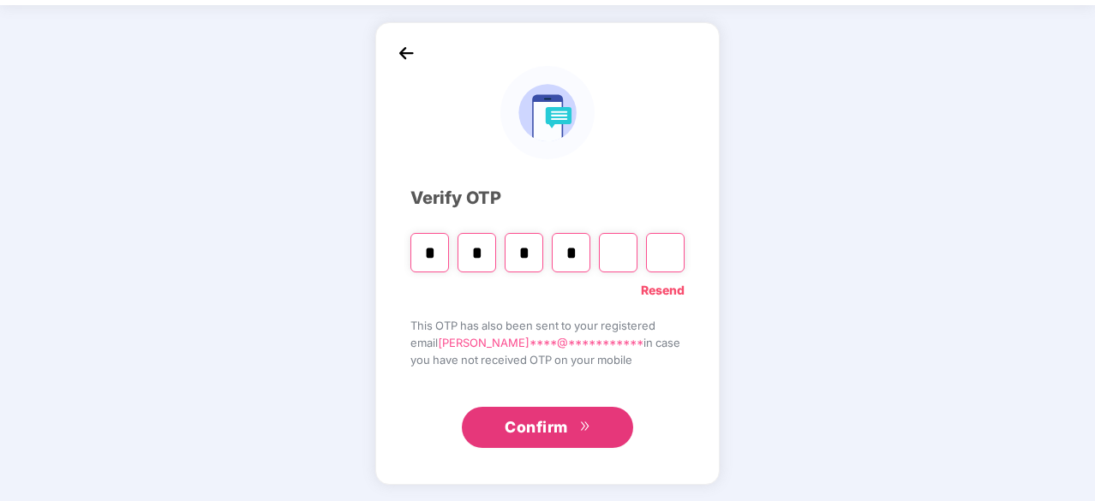
type input "*"
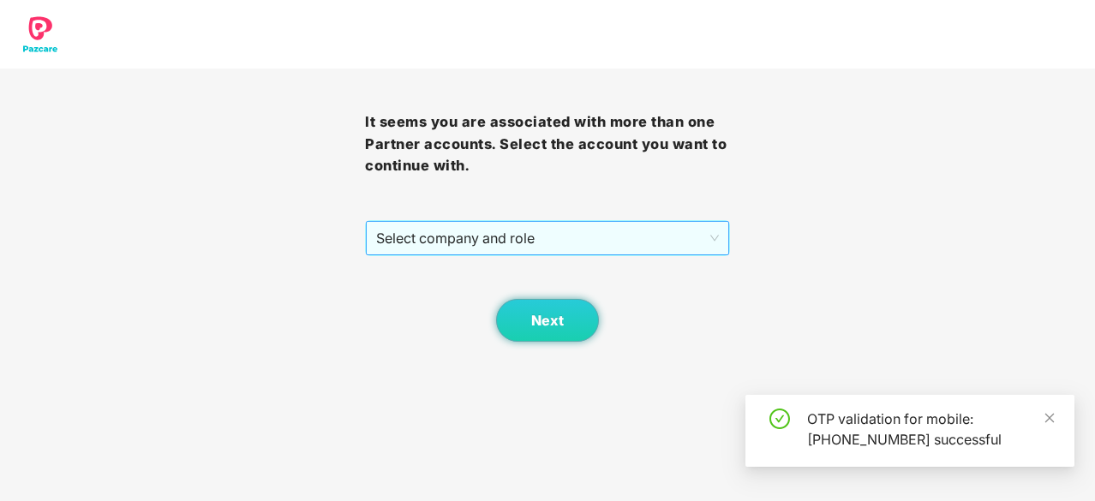
click at [509, 243] on span "Select company and role" at bounding box center [547, 238] width 343 height 33
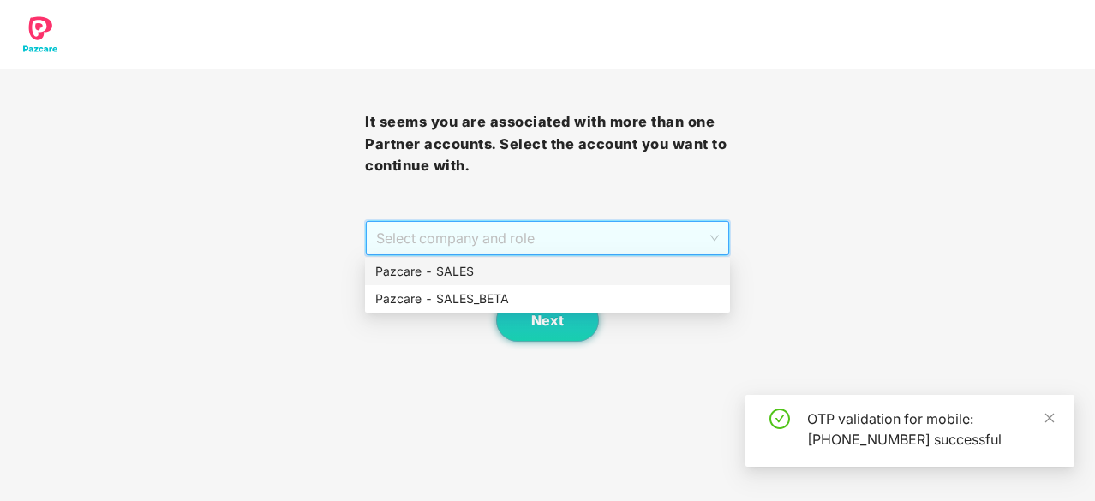
click at [499, 274] on div "Pazcare - SALES" at bounding box center [547, 271] width 345 height 19
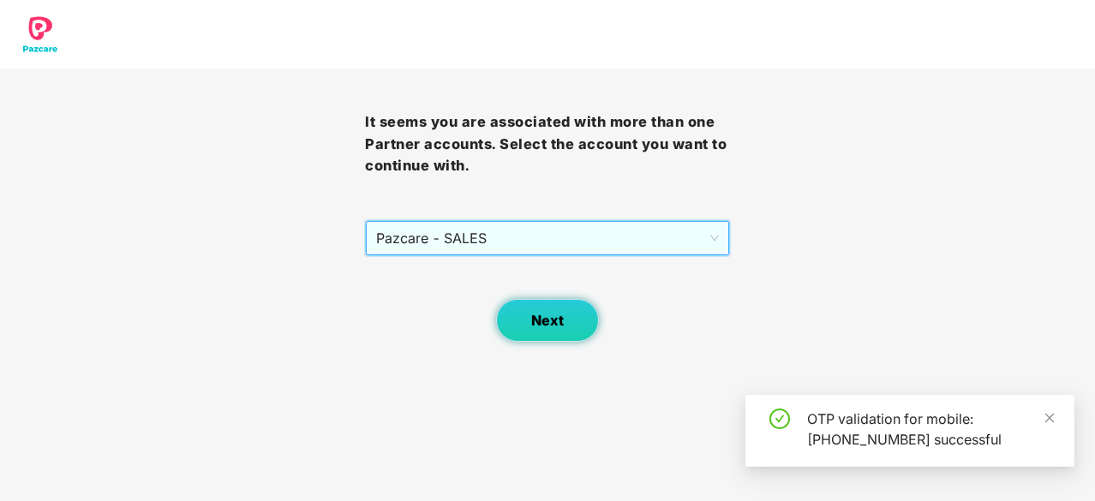
click at [523, 323] on button "Next" at bounding box center [547, 320] width 103 height 43
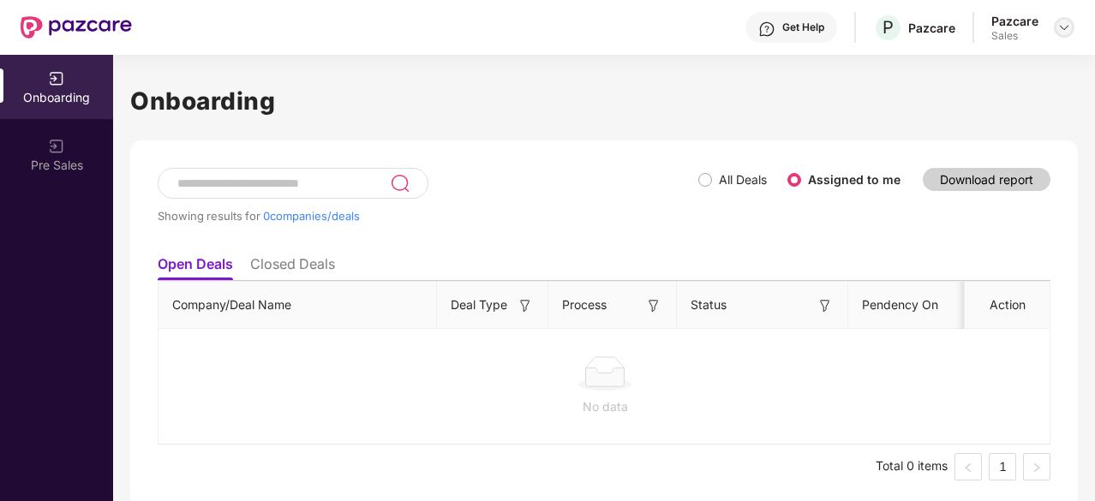
click at [1059, 27] on img at bounding box center [1065, 28] width 14 height 14
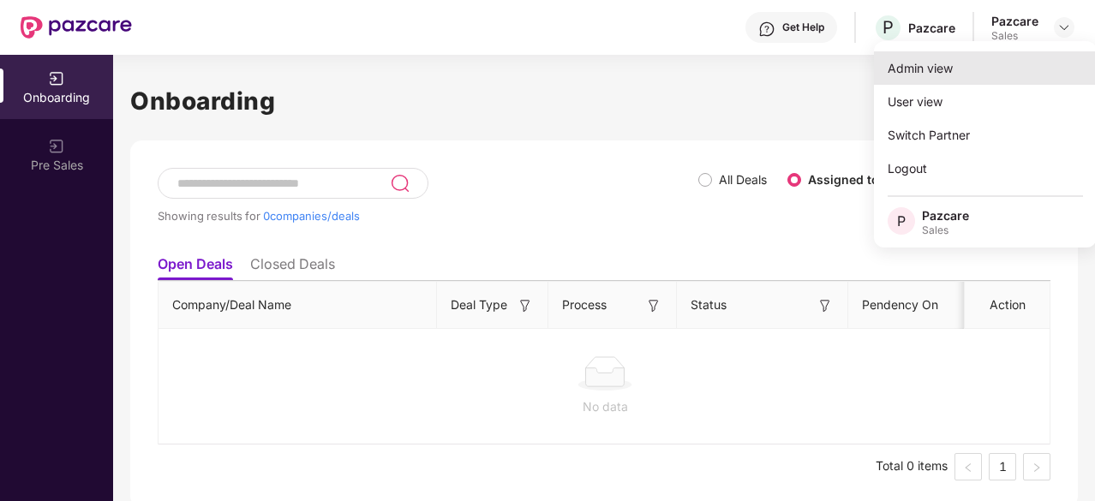
click at [955, 73] on div "Admin view" at bounding box center [985, 67] width 223 height 33
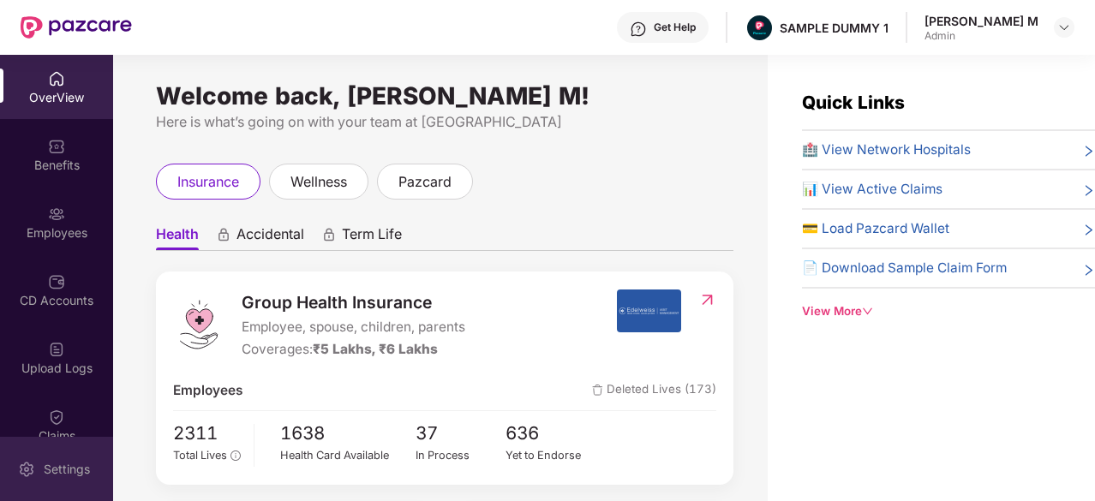
click at [69, 456] on div "Settings" at bounding box center [56, 469] width 113 height 64
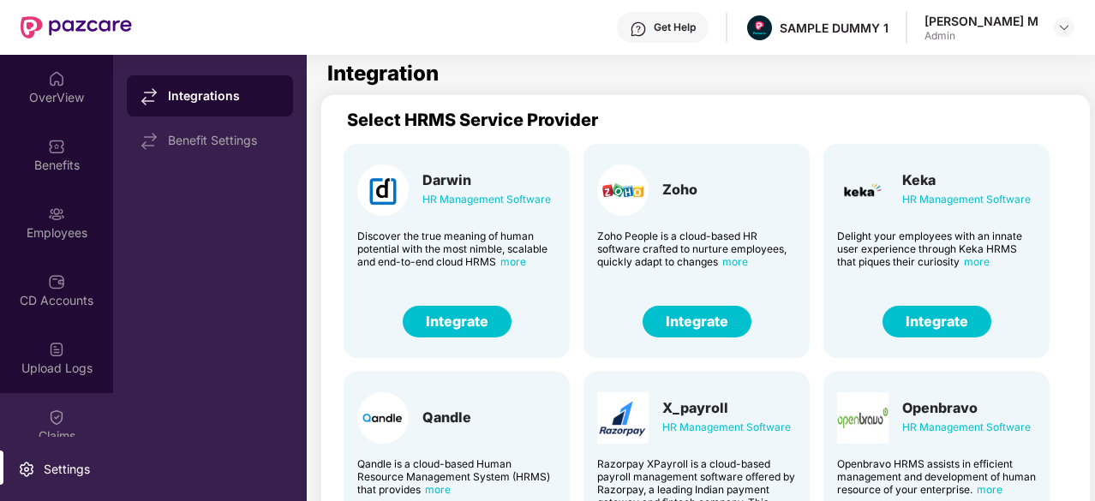
scroll to position [45, 0]
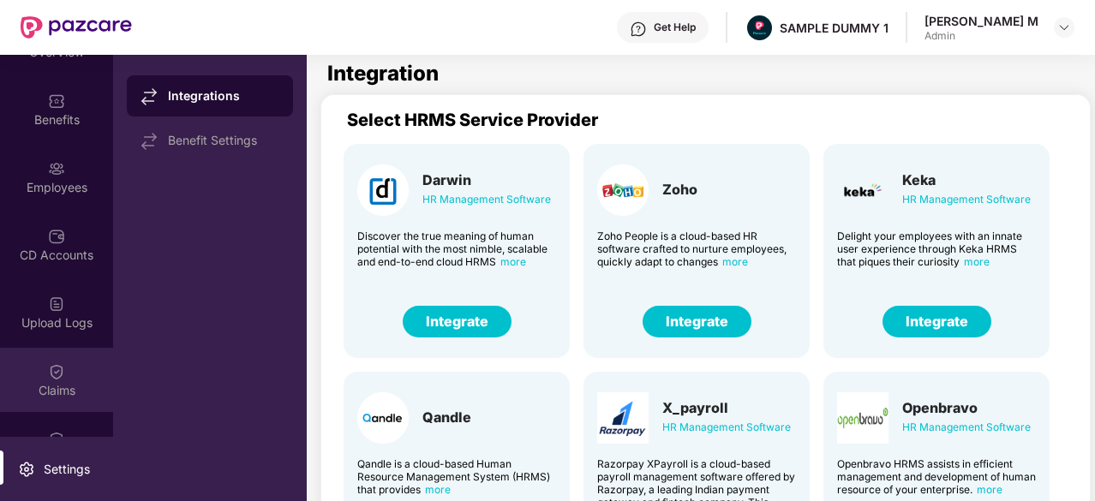
click at [57, 378] on img at bounding box center [56, 371] width 17 height 17
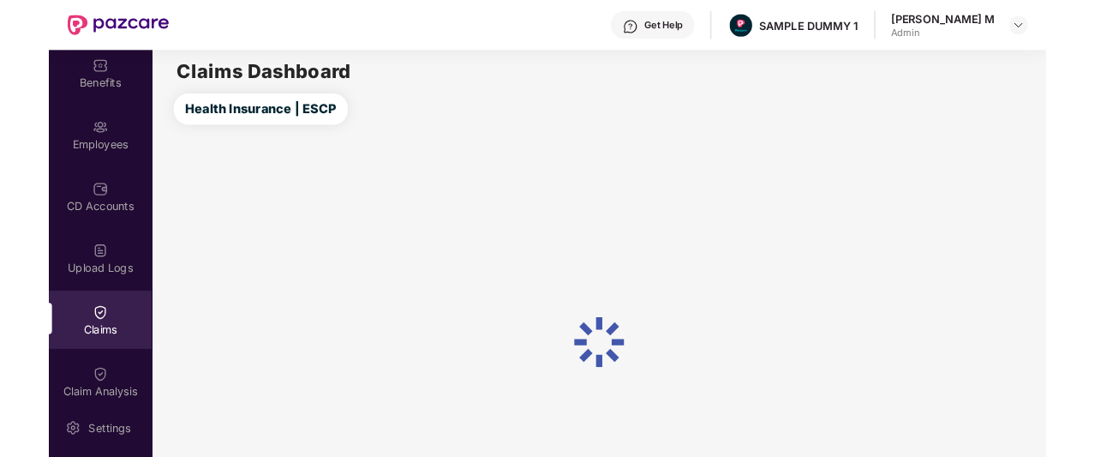
scroll to position [78, 0]
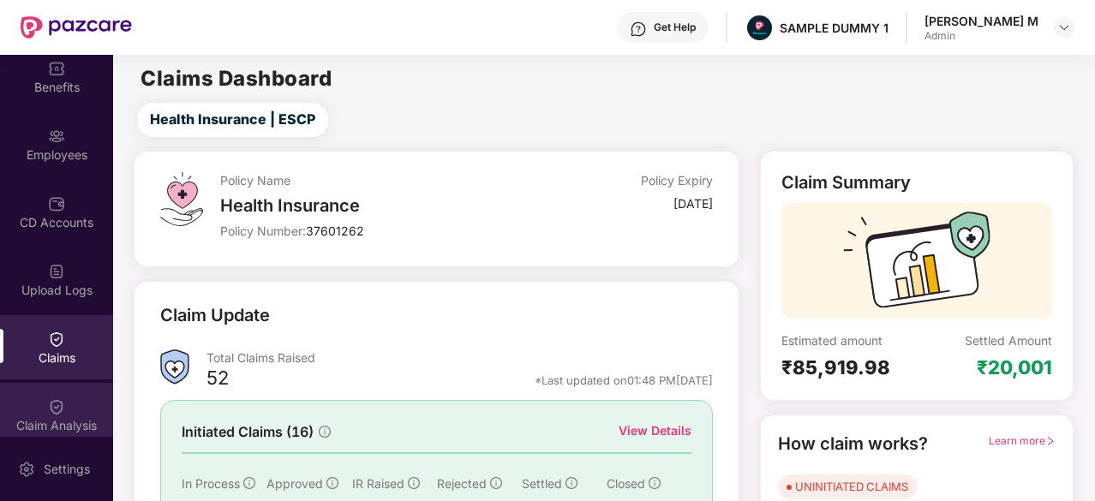
click at [62, 400] on div "Claim Analysis" at bounding box center [56, 415] width 113 height 64
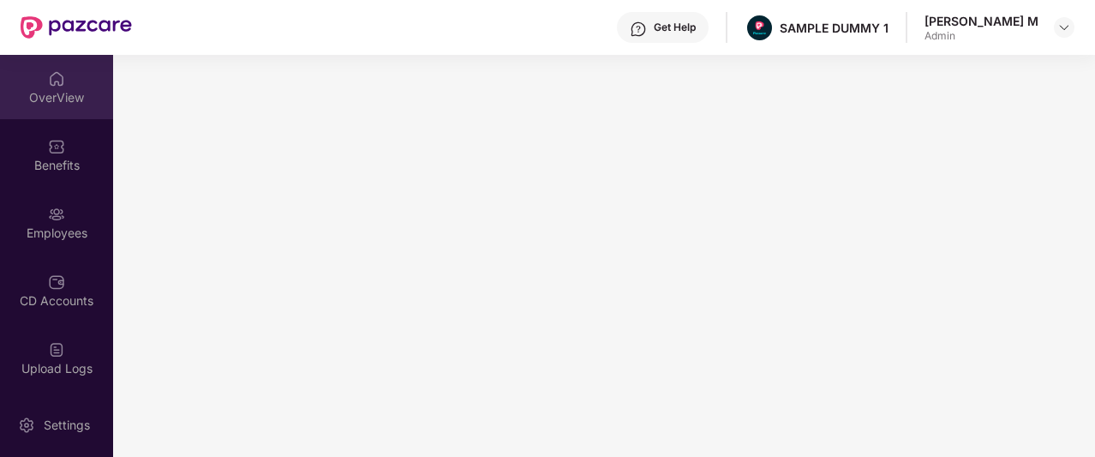
click at [48, 93] on div "OverView" at bounding box center [56, 97] width 113 height 17
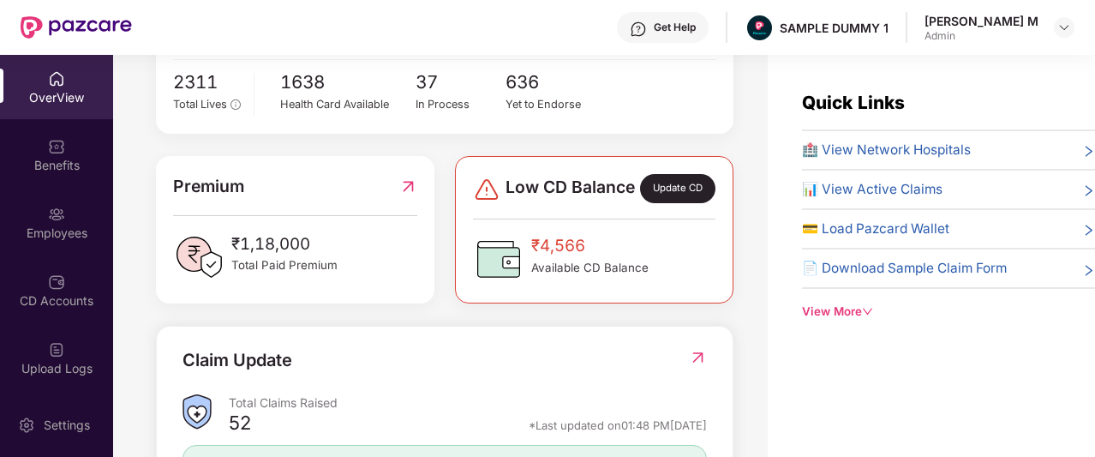
scroll to position [352, 0]
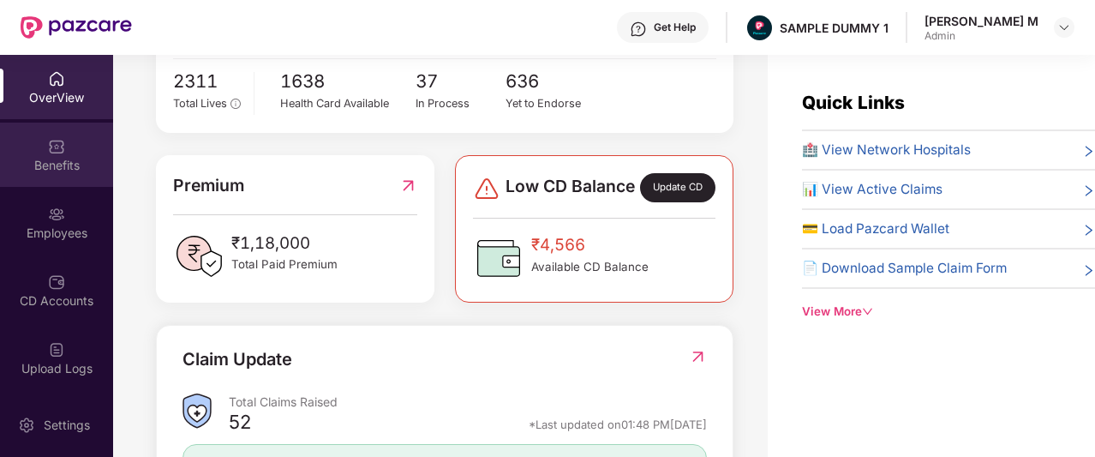
click at [59, 153] on img at bounding box center [56, 146] width 17 height 17
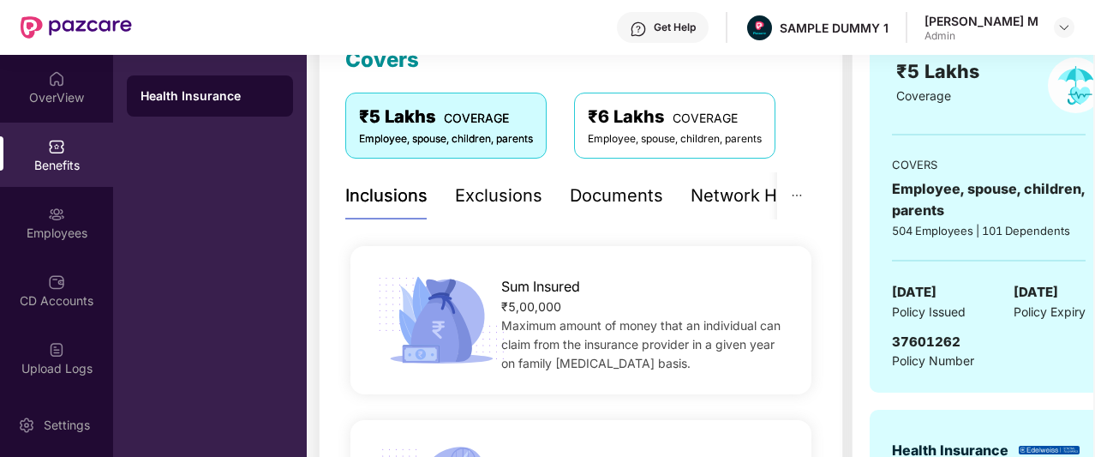
scroll to position [166, 0]
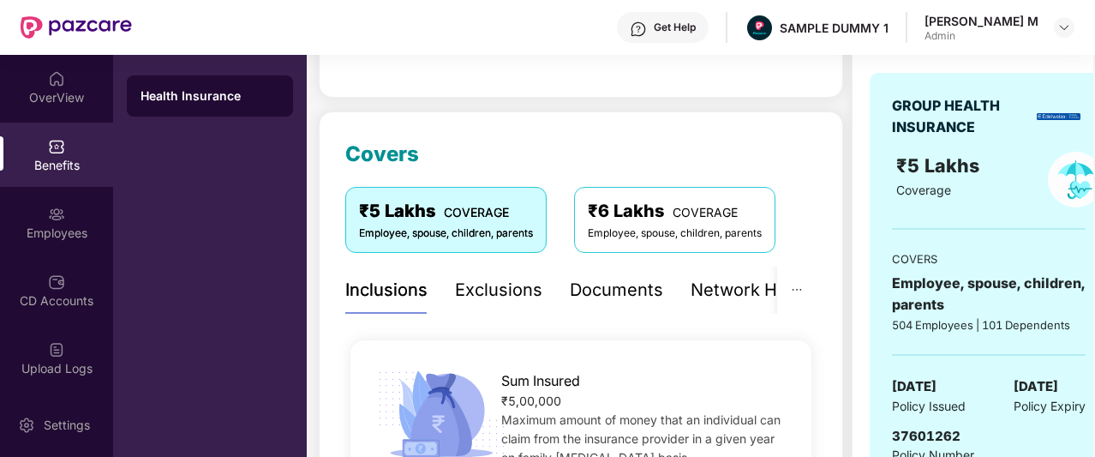
click at [608, 289] on div "Documents" at bounding box center [616, 290] width 93 height 27
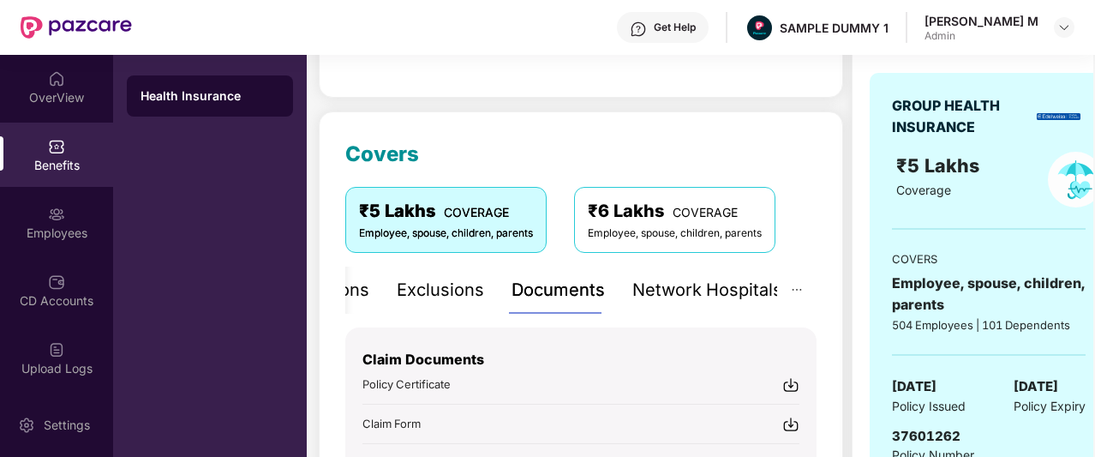
scroll to position [350, 0]
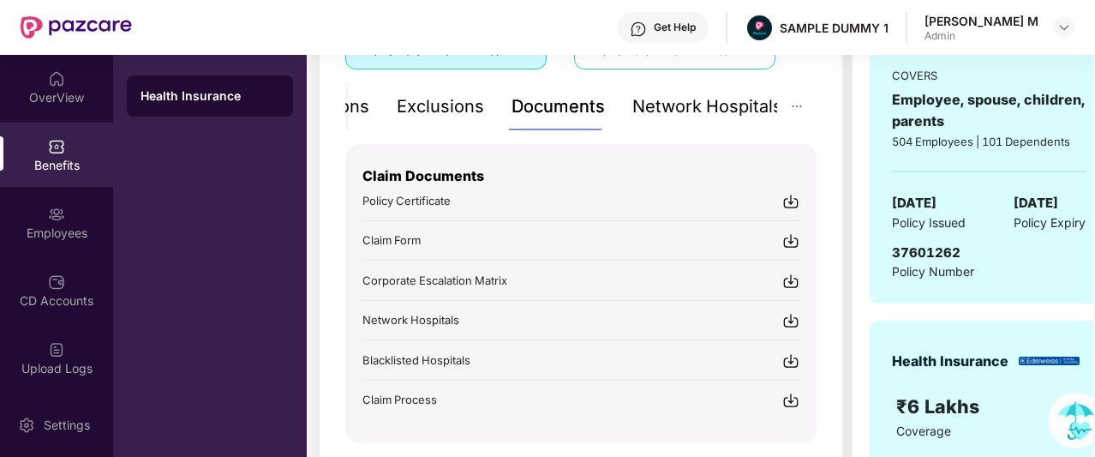
click at [710, 101] on div "Network Hospitals" at bounding box center [708, 106] width 150 height 27
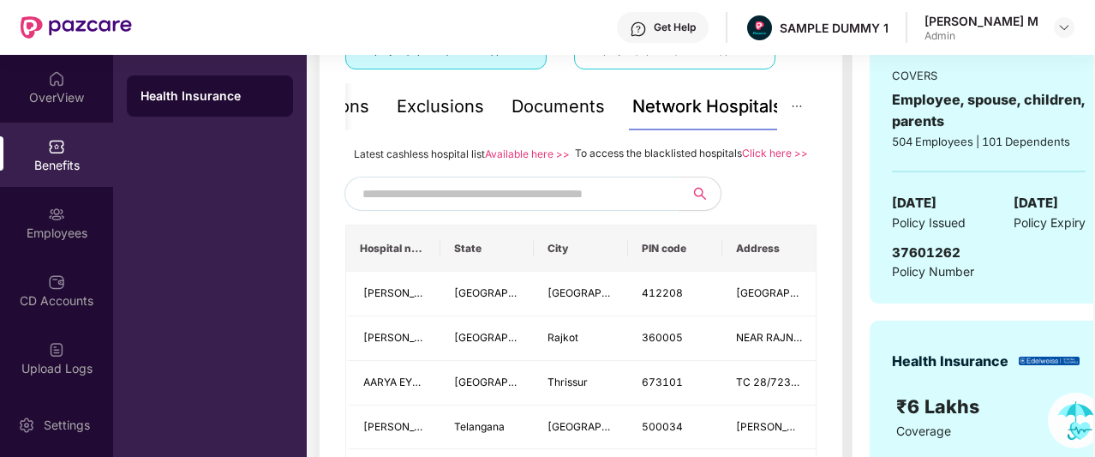
click at [480, 205] on input "text" at bounding box center [509, 194] width 293 height 26
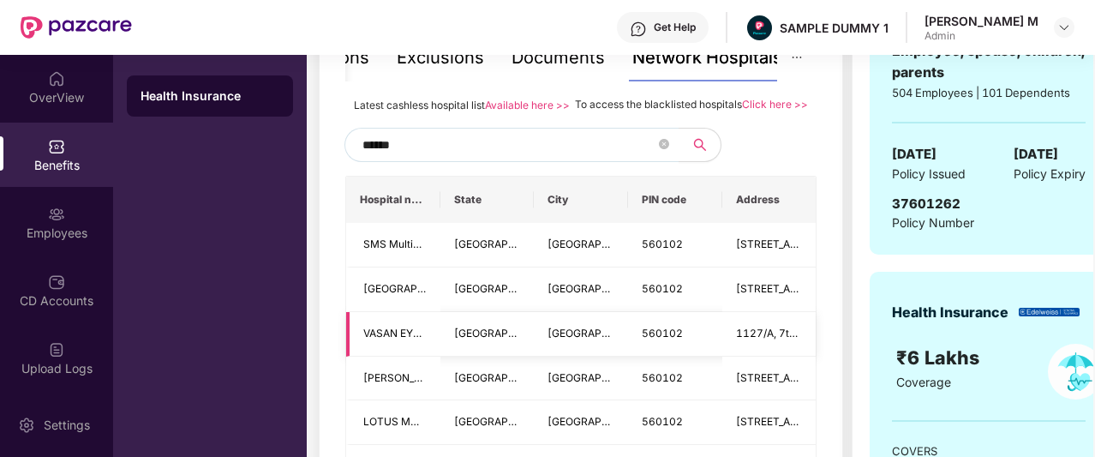
scroll to position [433, 0]
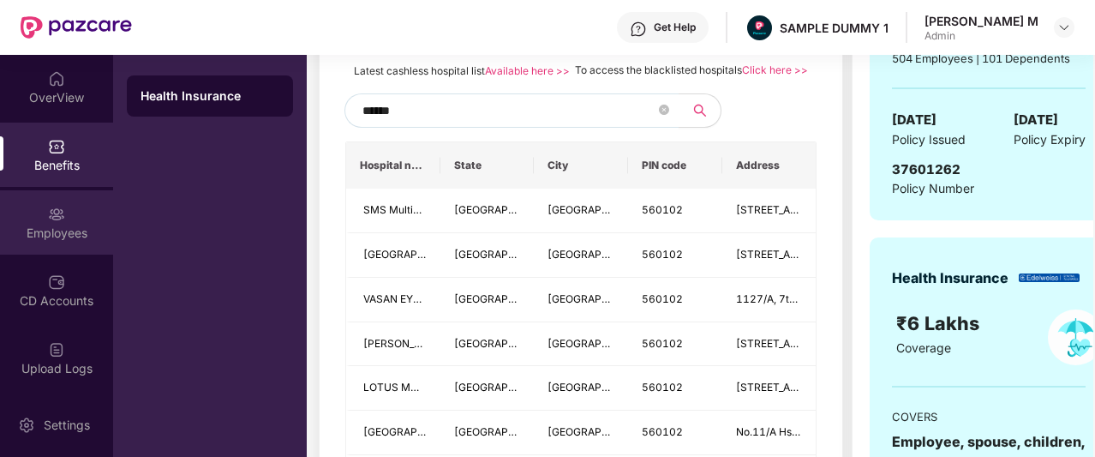
type input "******"
click at [50, 243] on div "Employees" at bounding box center [56, 222] width 113 height 64
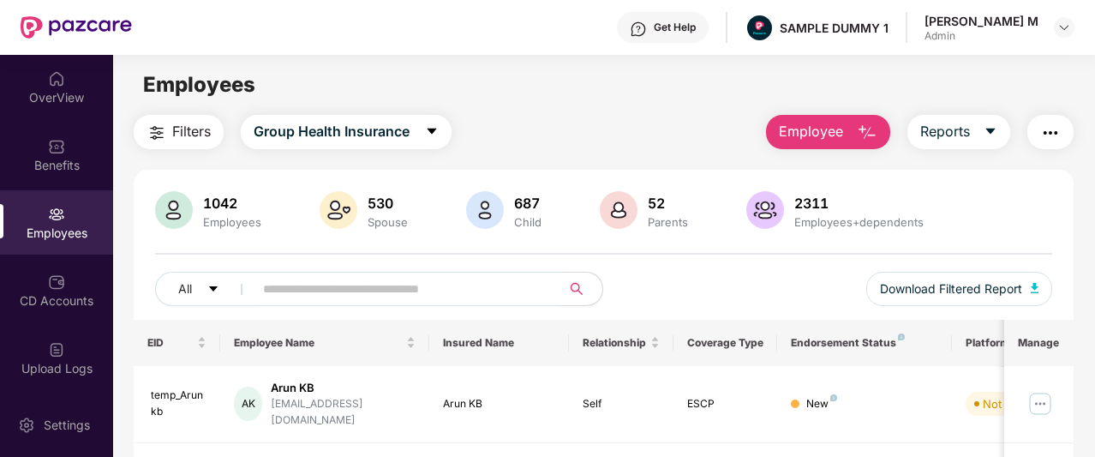
click at [778, 120] on button "Employee" at bounding box center [828, 132] width 124 height 34
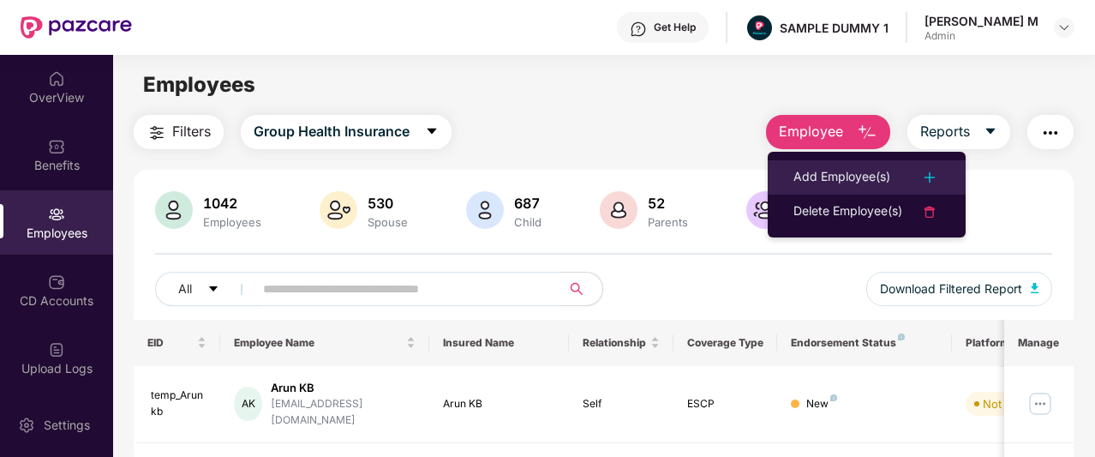
click at [786, 168] on li "Add Employee(s)" at bounding box center [867, 177] width 198 height 34
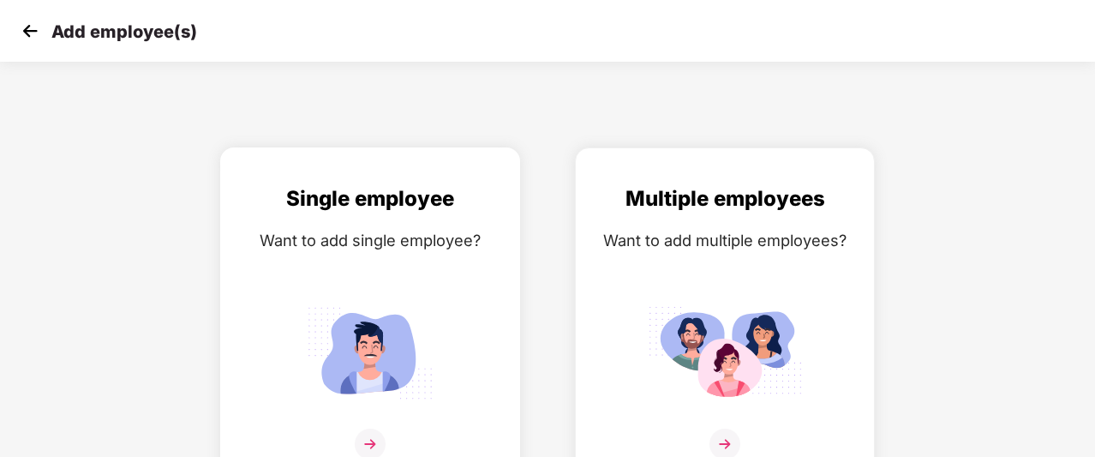
click at [407, 228] on div "Want to add single employee?" at bounding box center [370, 240] width 264 height 25
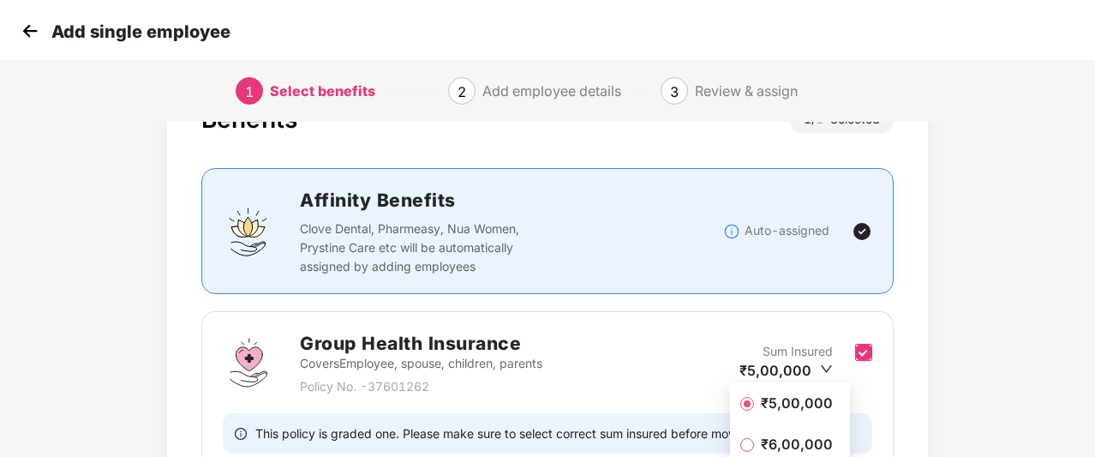
scroll to position [232, 0]
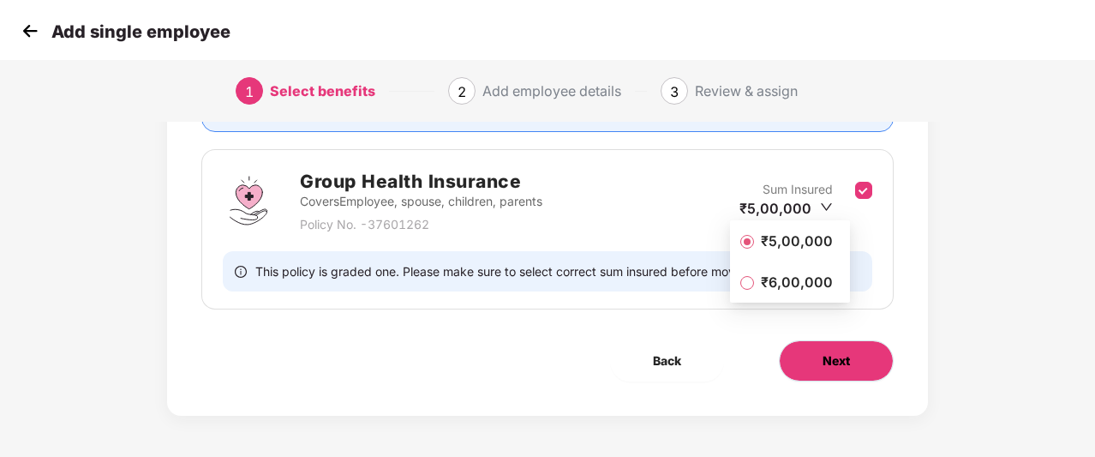
click at [856, 357] on button "Next" at bounding box center [836, 360] width 115 height 41
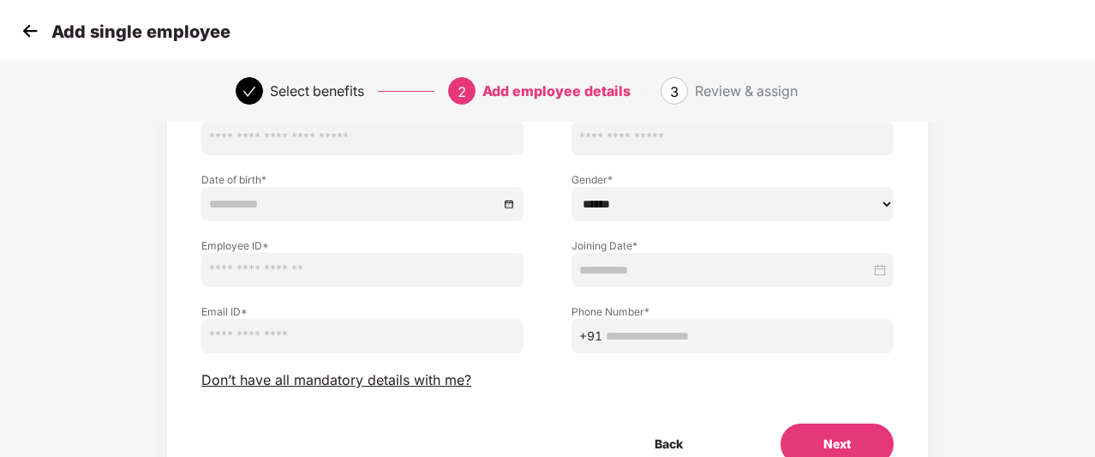
scroll to position [146, 0]
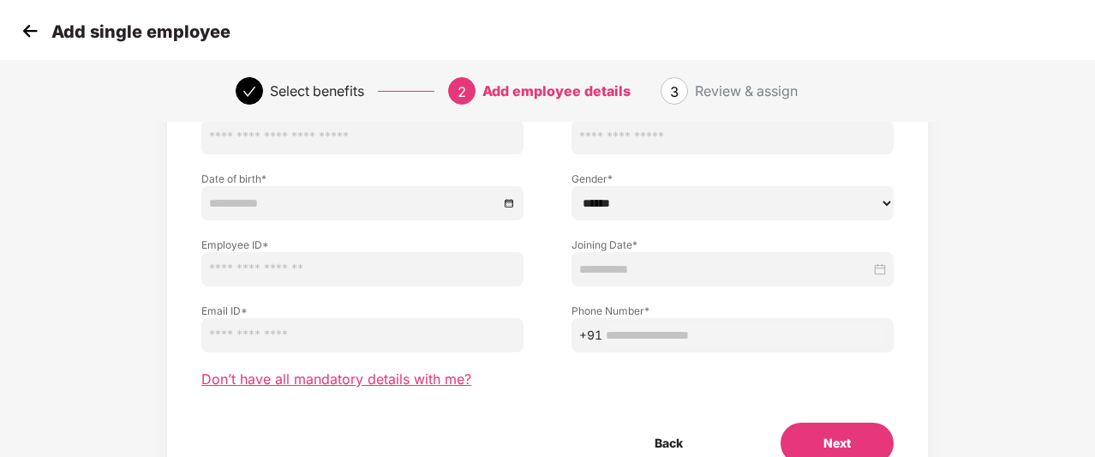
click at [391, 380] on span "Don’t have all mandatory details with me?" at bounding box center [336, 379] width 270 height 18
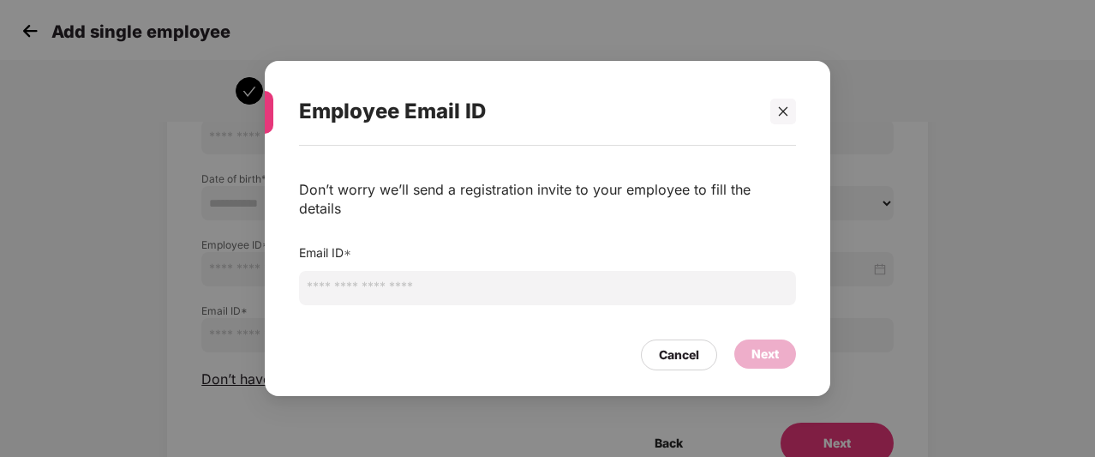
click at [480, 280] on input "email" at bounding box center [547, 288] width 497 height 34
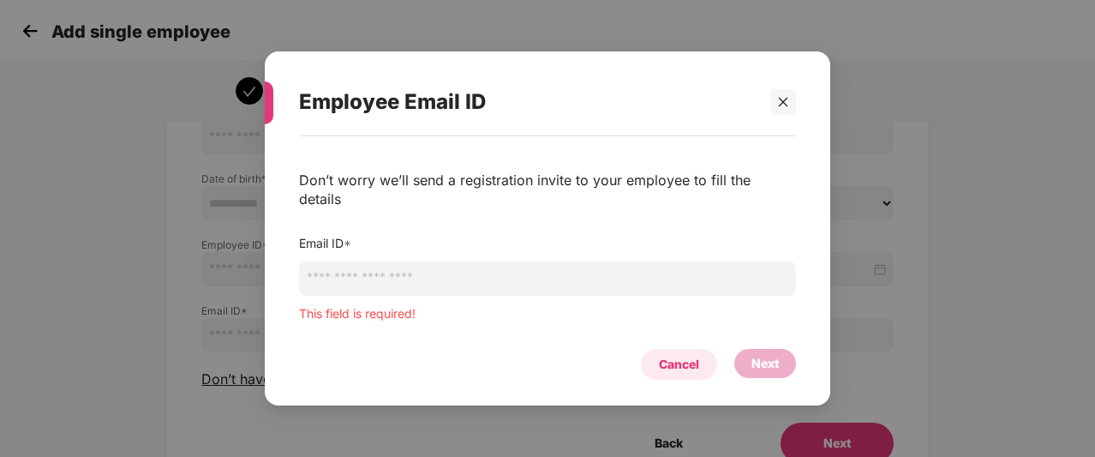
click at [675, 355] on div "Cancel" at bounding box center [679, 364] width 40 height 19
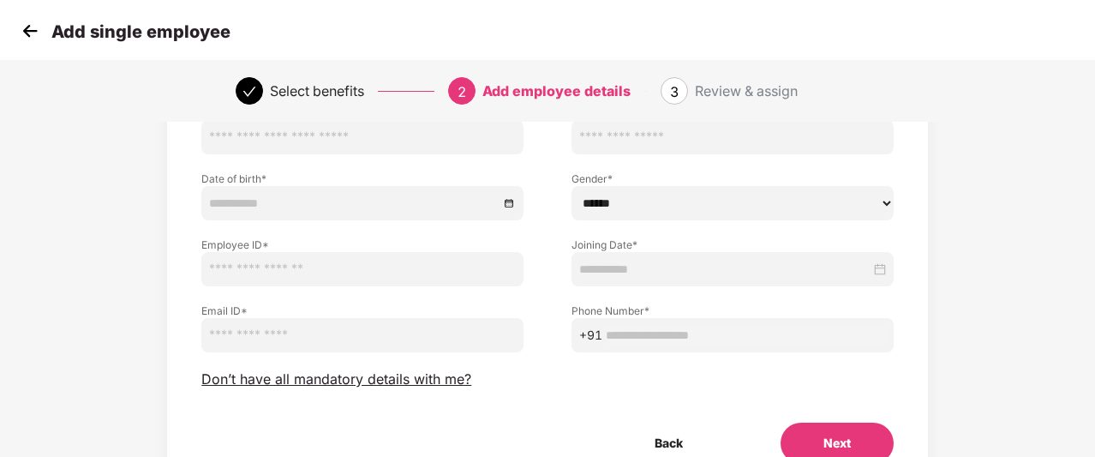
click at [37, 39] on img at bounding box center [30, 31] width 26 height 26
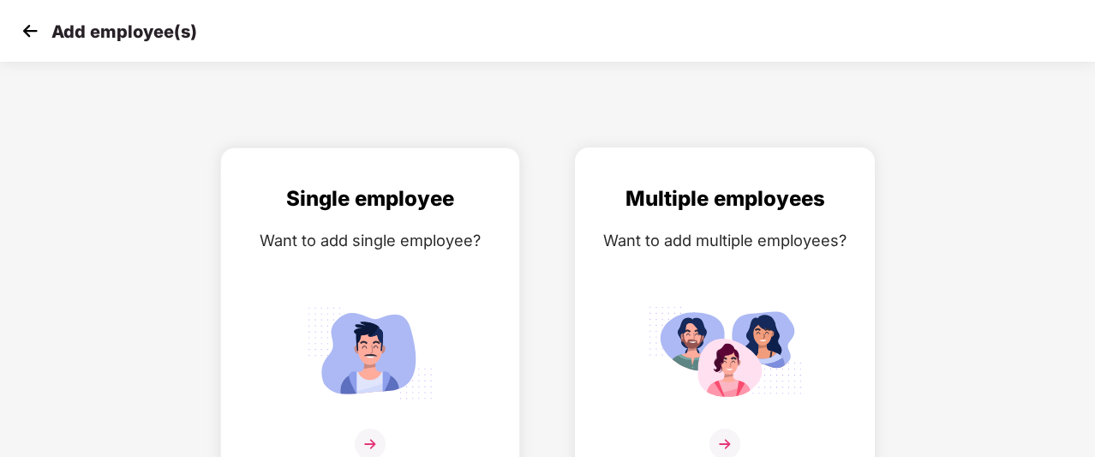
click at [708, 251] on div "Want to add multiple employees?" at bounding box center [725, 240] width 264 height 25
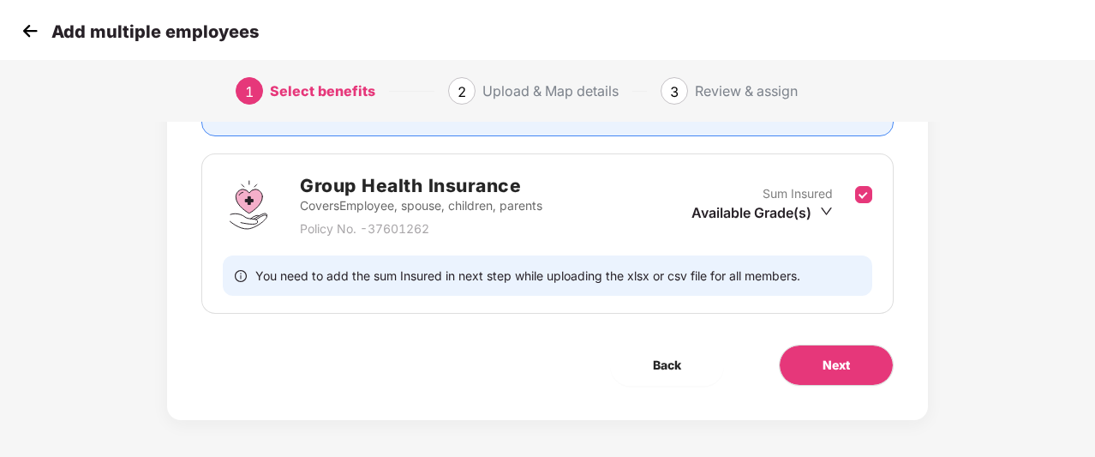
scroll to position [230, 0]
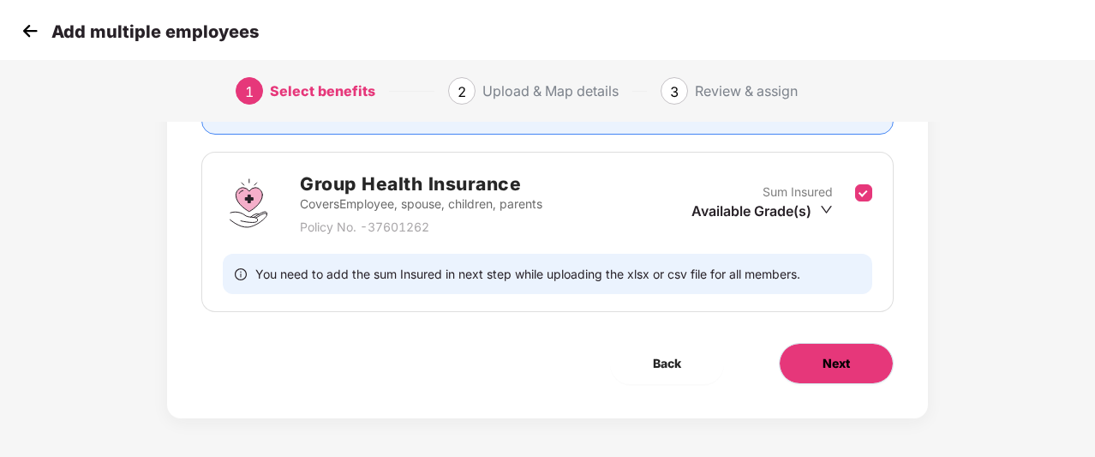
click at [869, 369] on button "Next" at bounding box center [836, 363] width 115 height 41
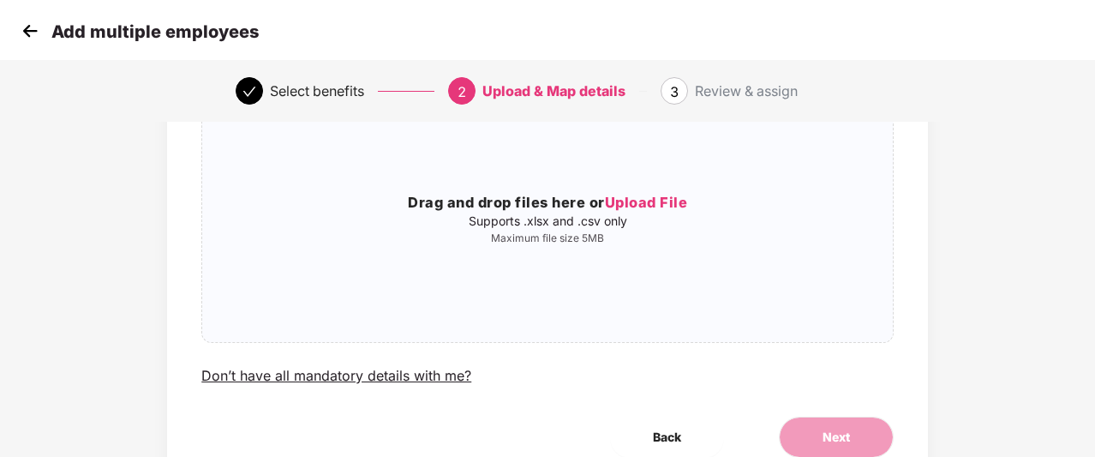
scroll to position [154, 0]
click at [33, 33] on img at bounding box center [30, 31] width 26 height 26
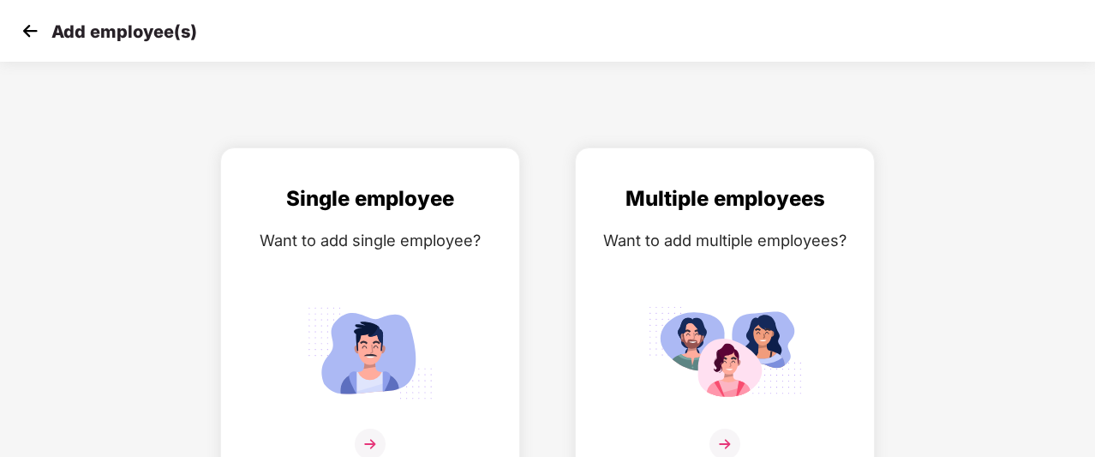
click at [33, 33] on img at bounding box center [30, 31] width 26 height 26
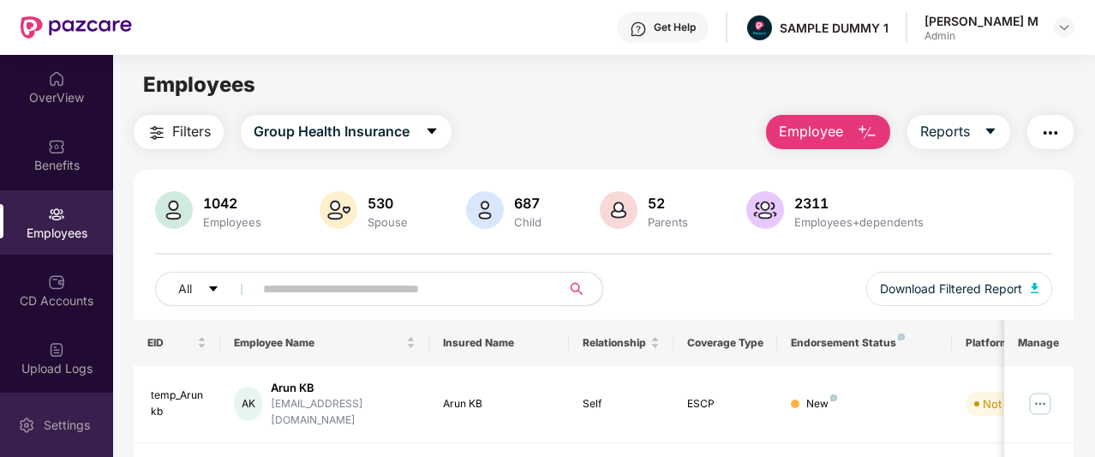
click at [50, 428] on div "Settings" at bounding box center [67, 425] width 57 height 17
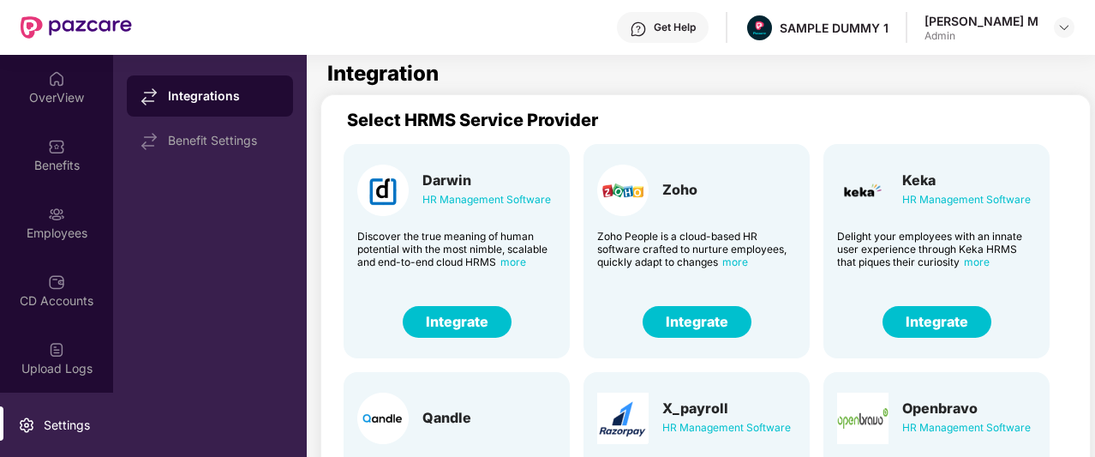
scroll to position [54, 0]
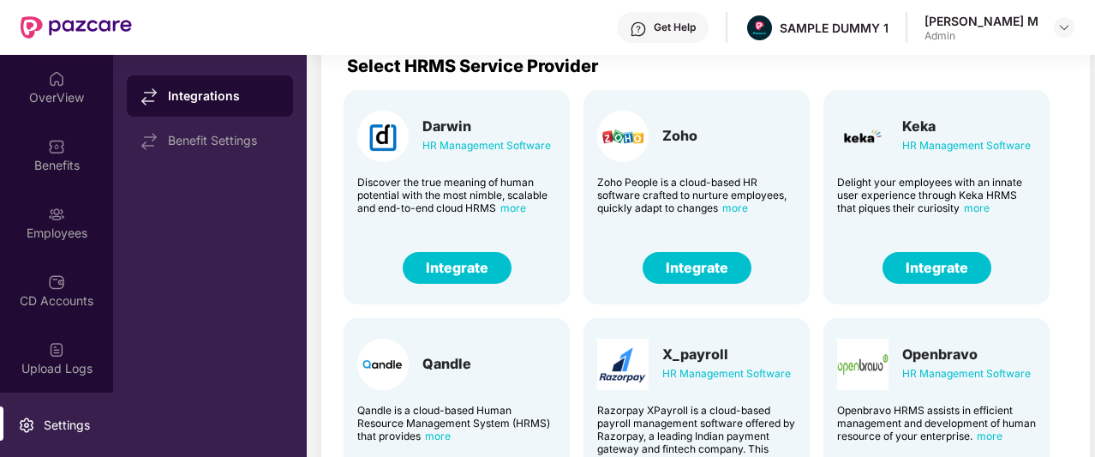
click at [705, 261] on button "Integrate" at bounding box center [697, 268] width 109 height 32
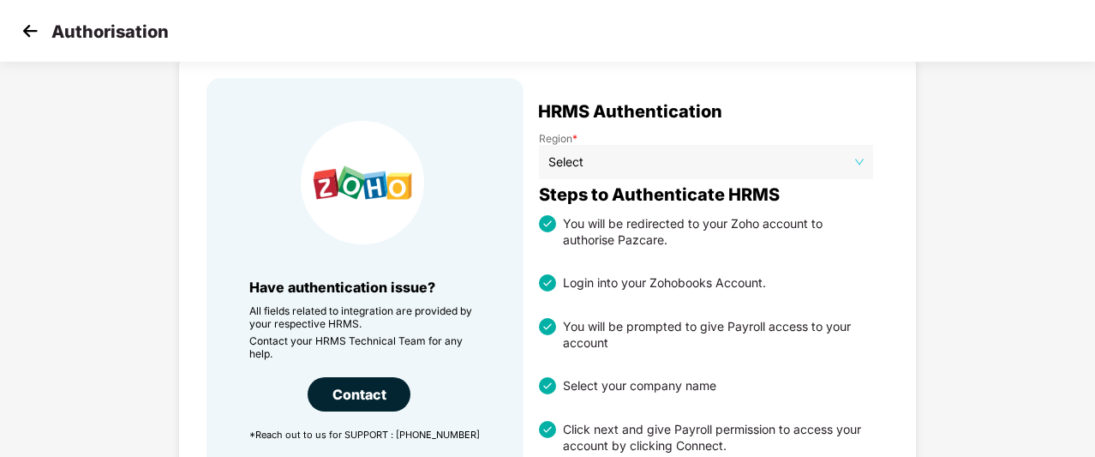
scroll to position [73, 0]
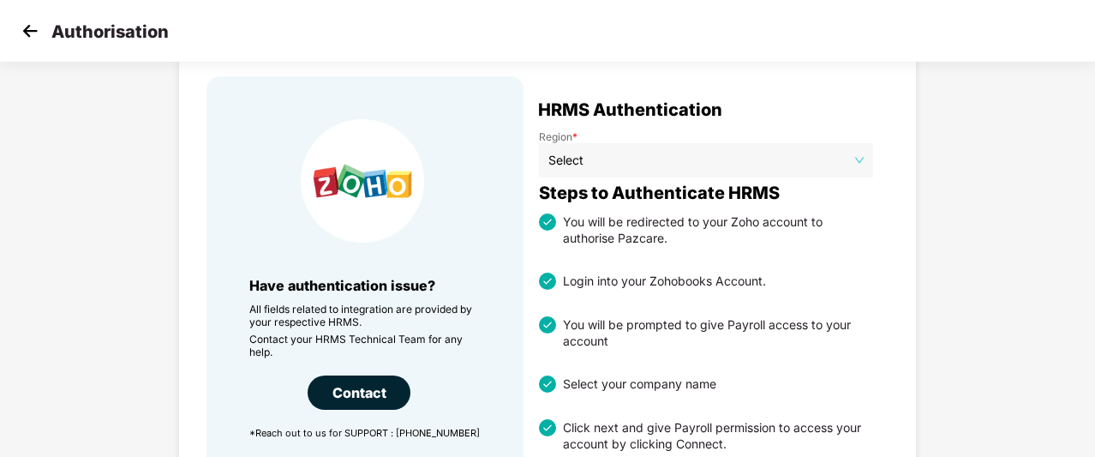
click at [29, 32] on img at bounding box center [30, 31] width 26 height 26
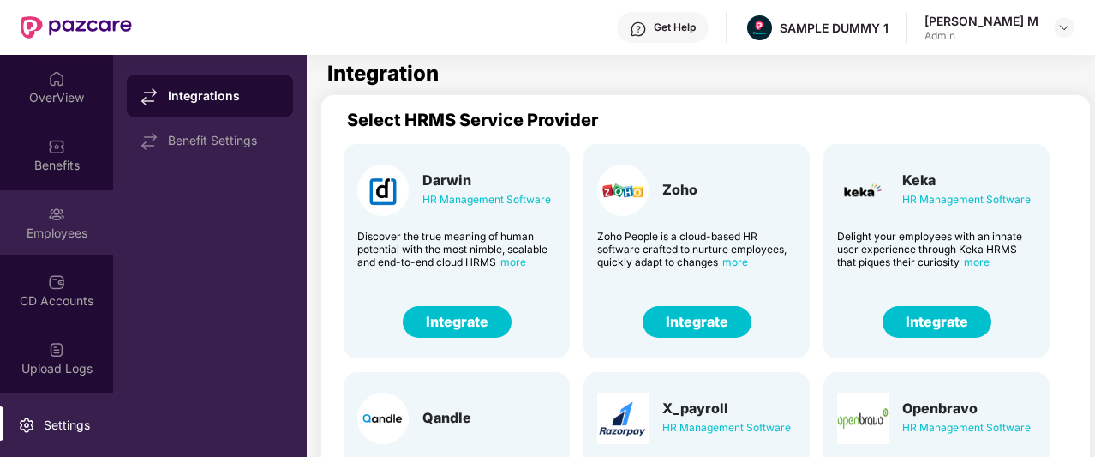
click at [63, 246] on div "Employees" at bounding box center [56, 222] width 113 height 64
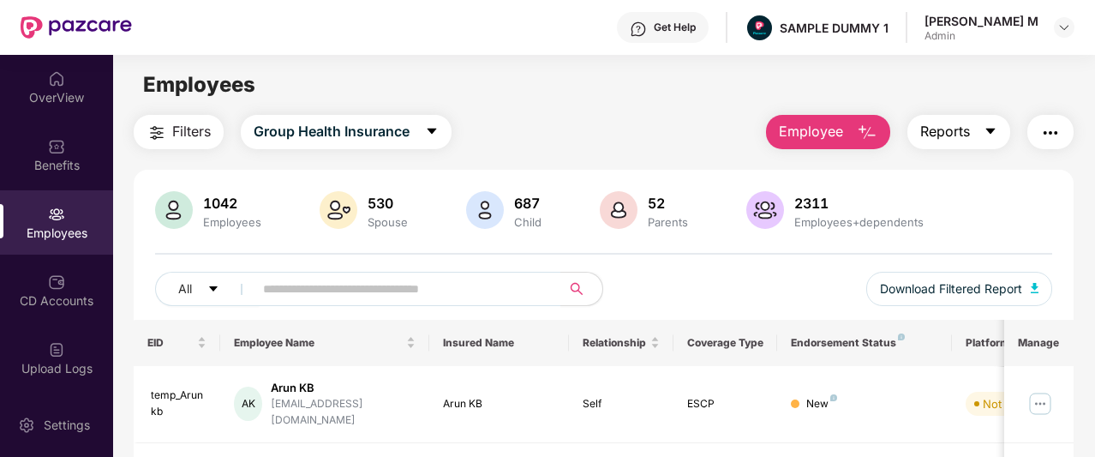
click at [982, 133] on button "Reports" at bounding box center [959, 132] width 103 height 34
click at [1061, 128] on img "button" at bounding box center [1051, 133] width 21 height 21
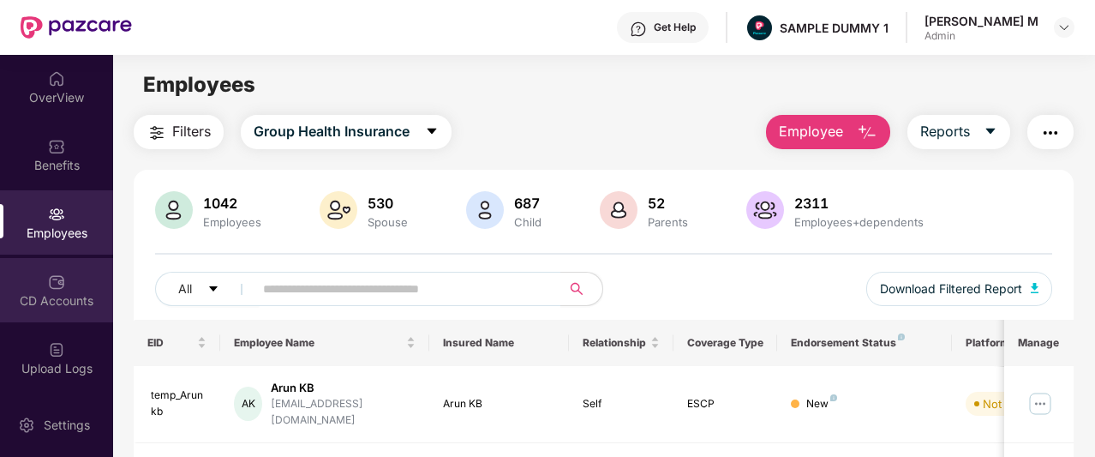
click at [54, 282] on img at bounding box center [56, 281] width 17 height 17
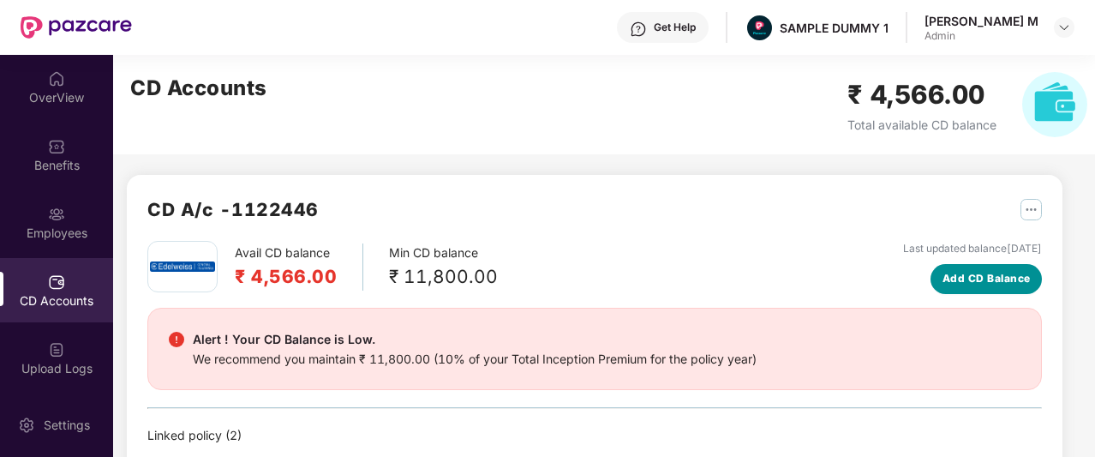
click at [962, 271] on span "Add CD Balance" at bounding box center [987, 279] width 88 height 16
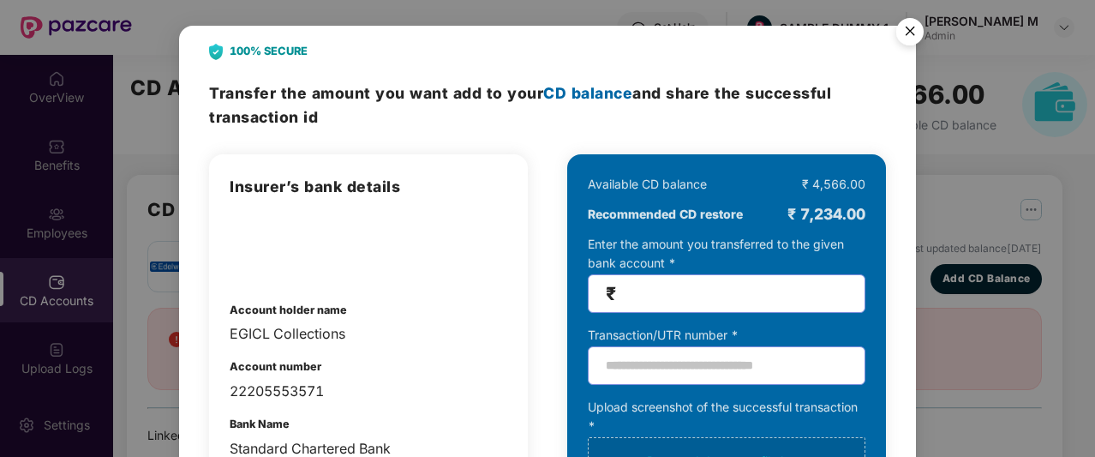
click at [917, 27] on img "Close" at bounding box center [910, 34] width 48 height 48
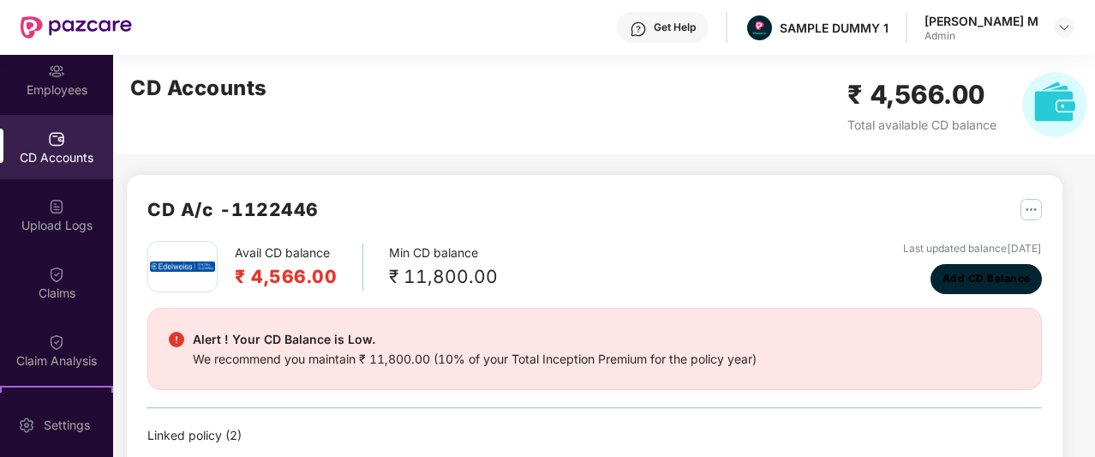
scroll to position [144, 0]
click at [960, 279] on span "Add CD Balance" at bounding box center [987, 279] width 88 height 16
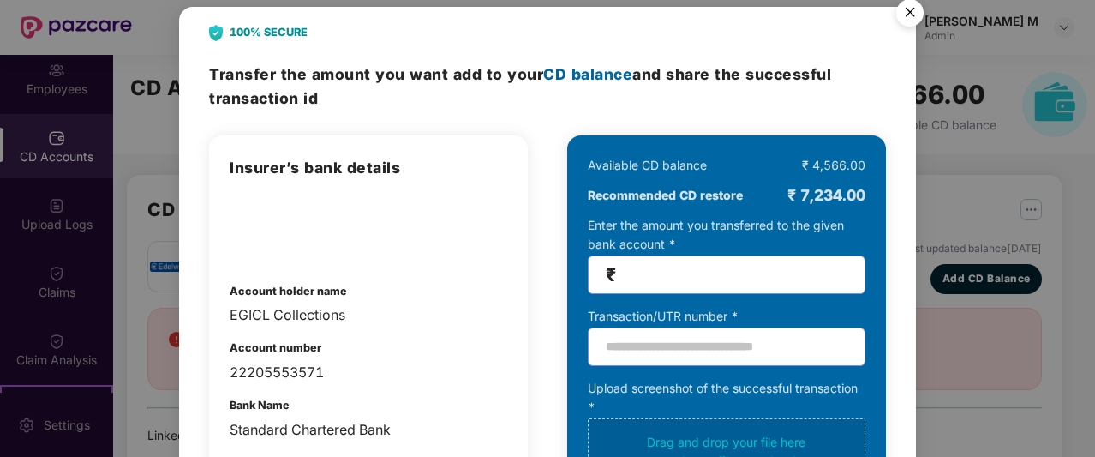
scroll to position [22, 0]
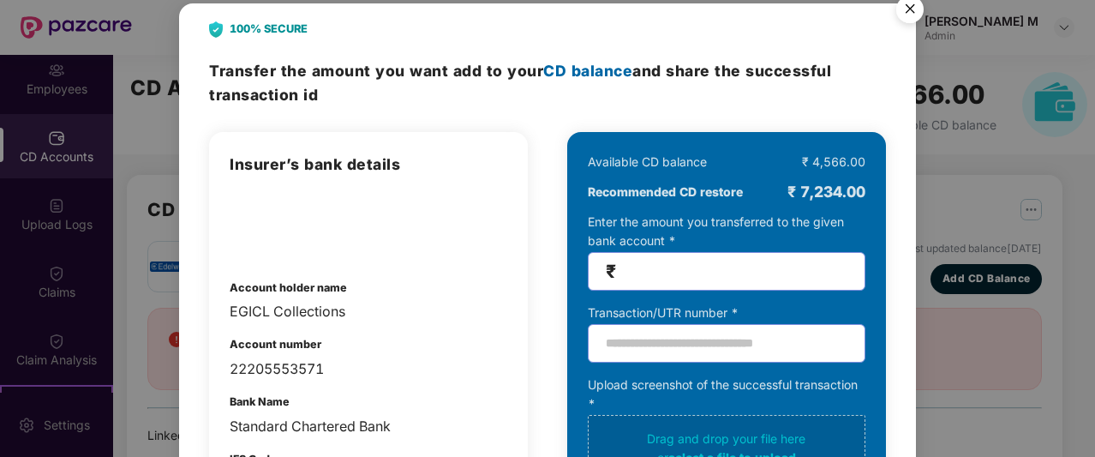
click at [907, 14] on img "Close" at bounding box center [910, 12] width 48 height 48
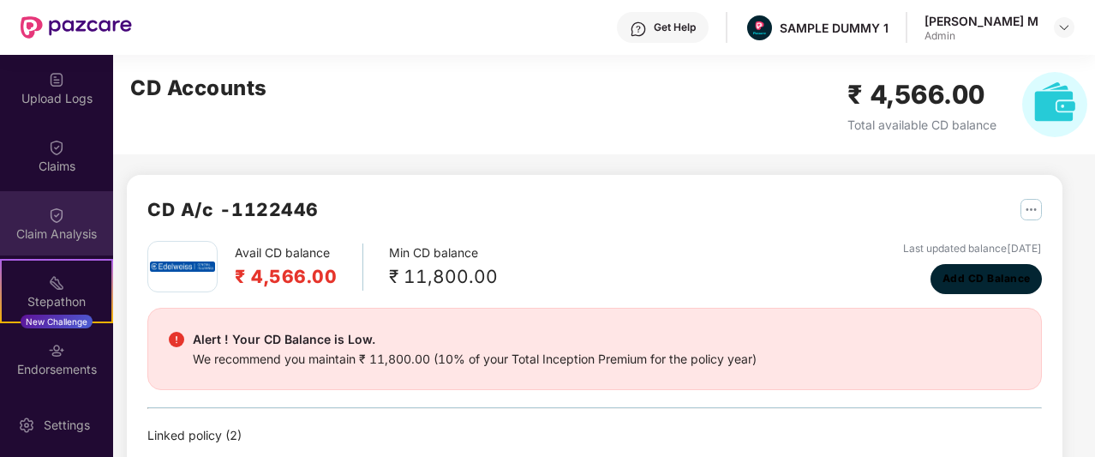
scroll to position [271, 0]
click at [48, 232] on div "Claim Analysis" at bounding box center [56, 233] width 113 height 17
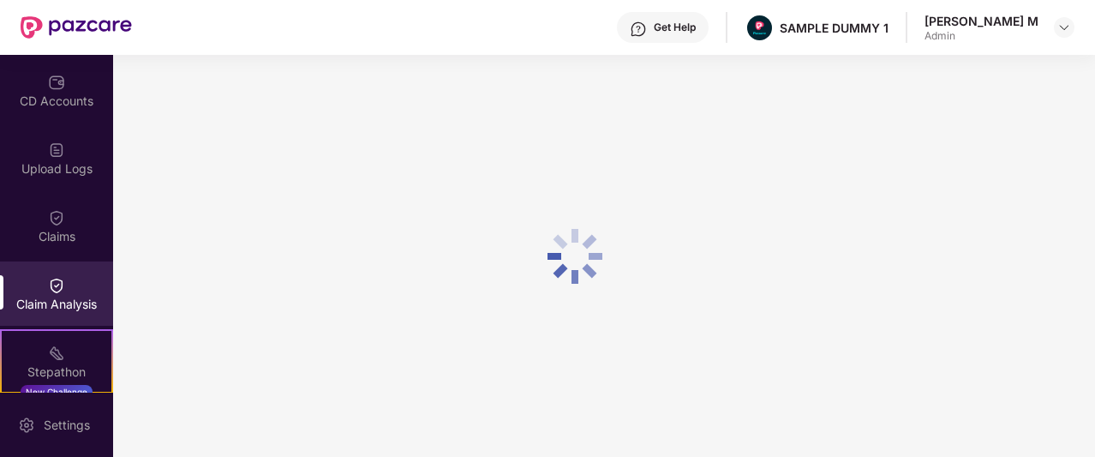
scroll to position [158, 0]
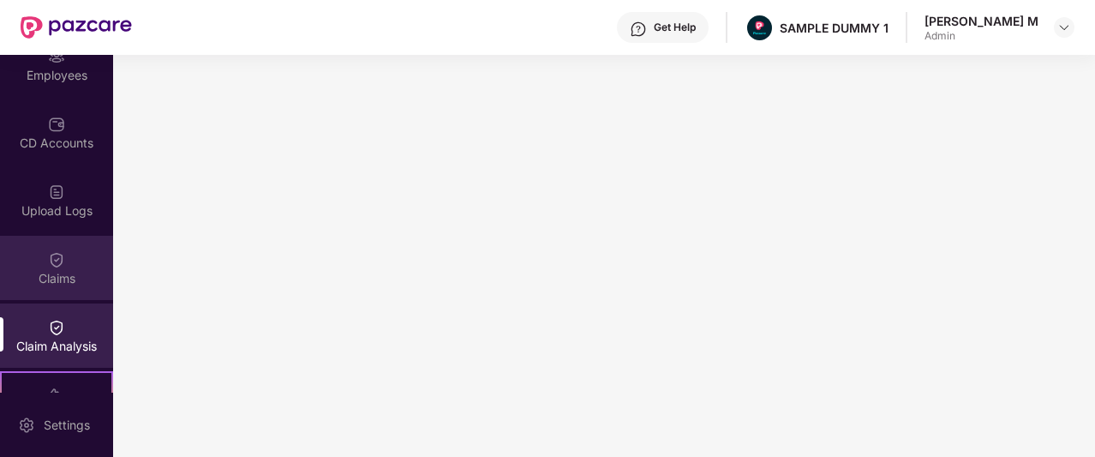
click at [51, 268] on div "Claims" at bounding box center [56, 268] width 113 height 64
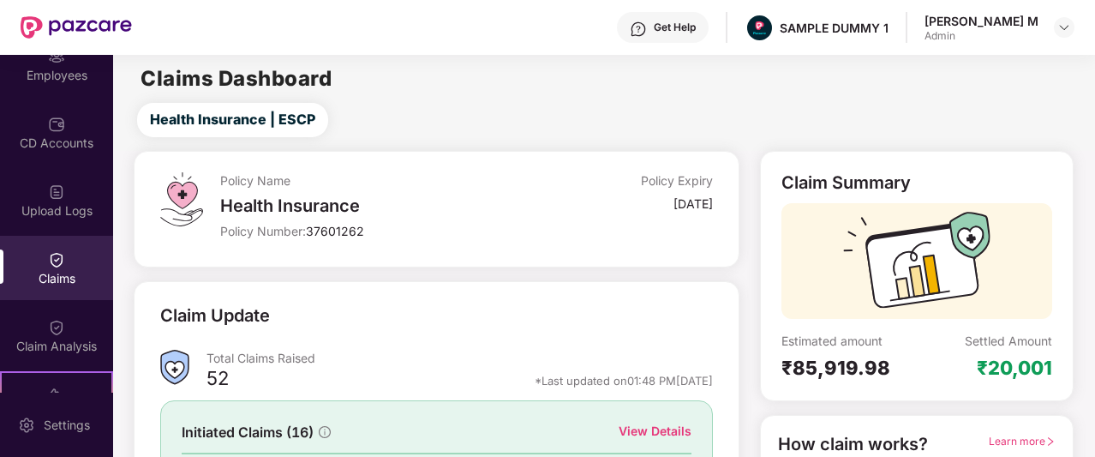
scroll to position [106, 0]
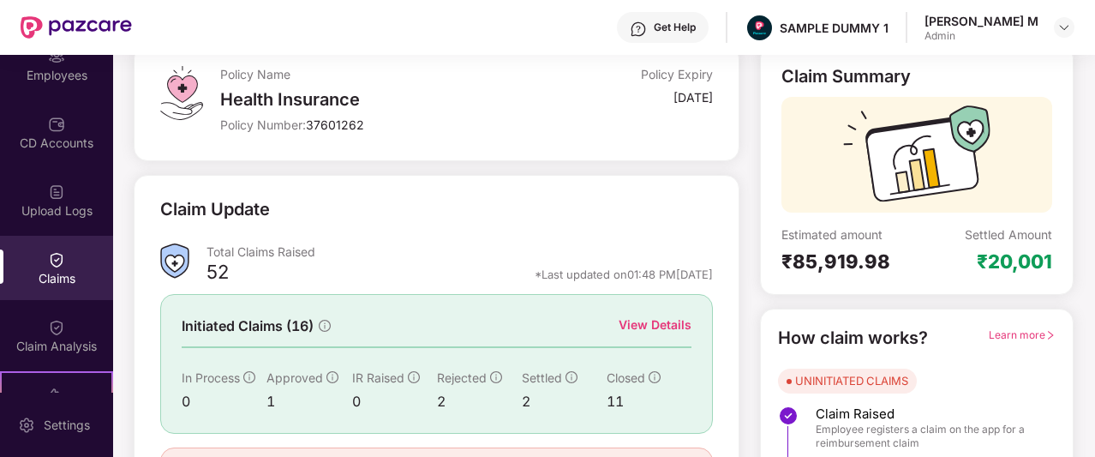
click at [677, 325] on div "View Details" at bounding box center [655, 324] width 73 height 19
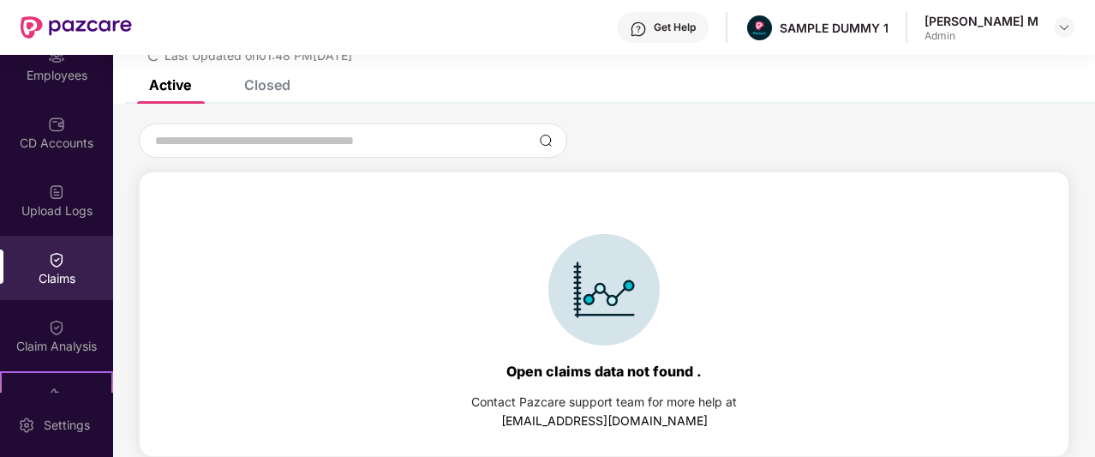
scroll to position [74, 0]
click at [278, 85] on div "Closed" at bounding box center [267, 84] width 46 height 17
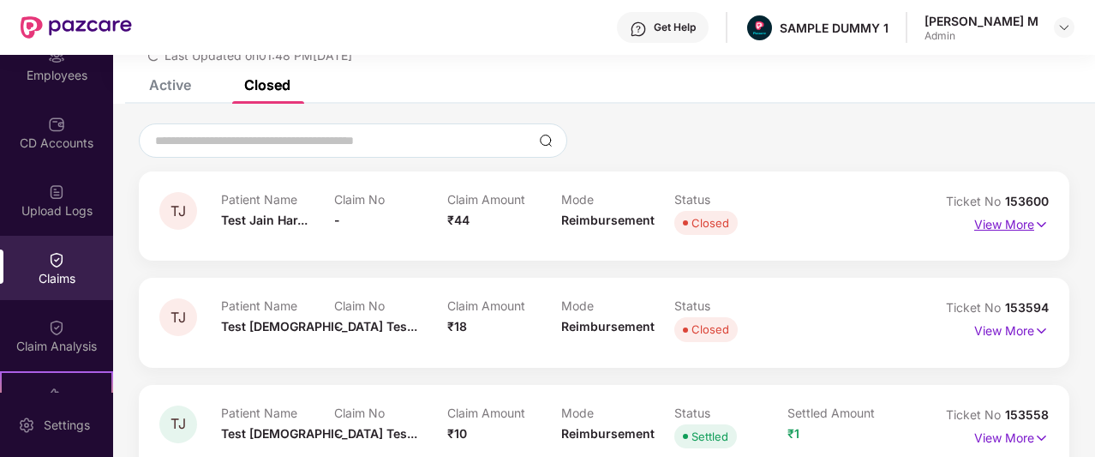
click at [1035, 225] on img at bounding box center [1042, 224] width 15 height 19
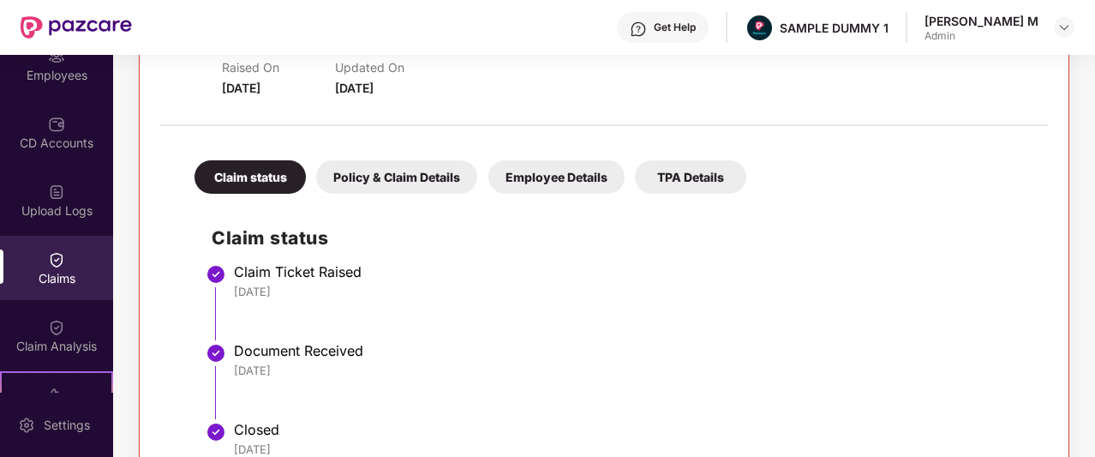
scroll to position [328, 0]
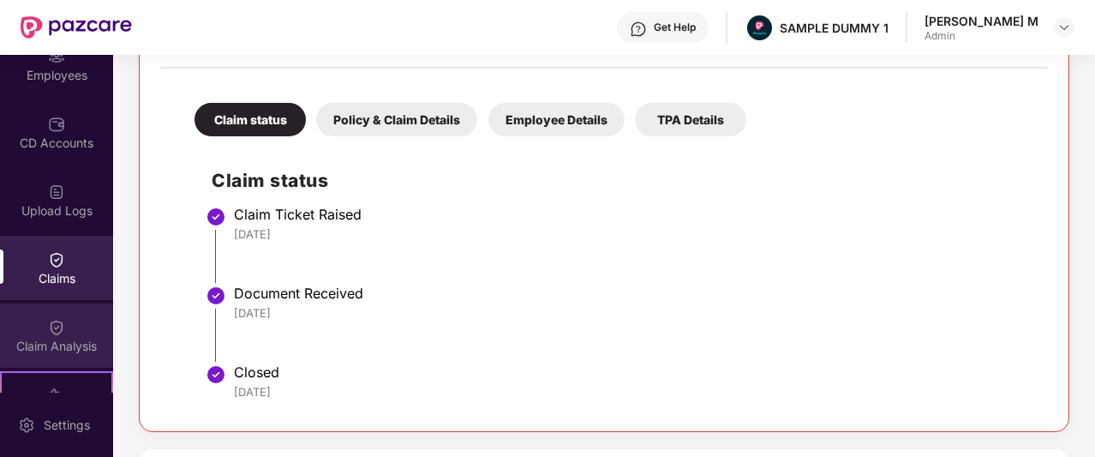
click at [74, 311] on div "Claim Analysis" at bounding box center [56, 335] width 113 height 64
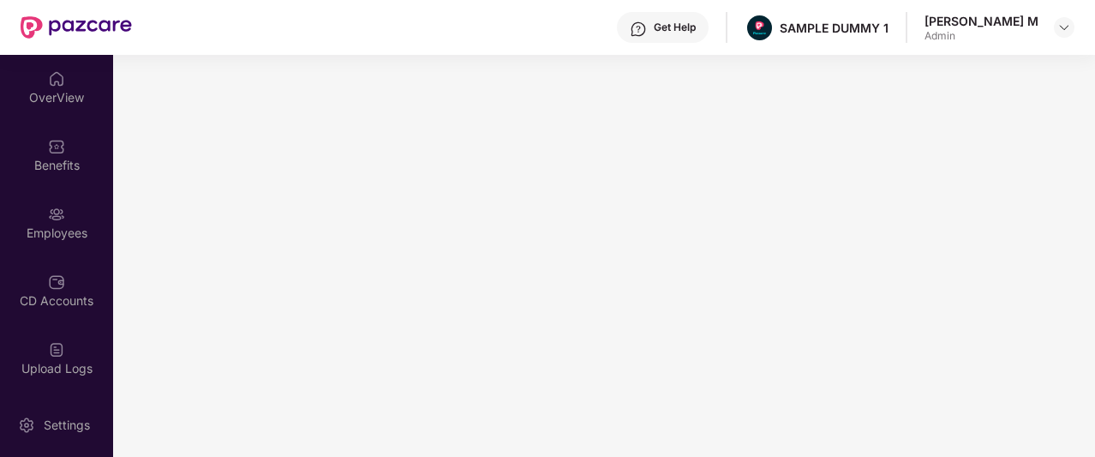
click at [696, 21] on div "Get Help" at bounding box center [675, 28] width 42 height 14
